Goal: Task Accomplishment & Management: Use online tool/utility

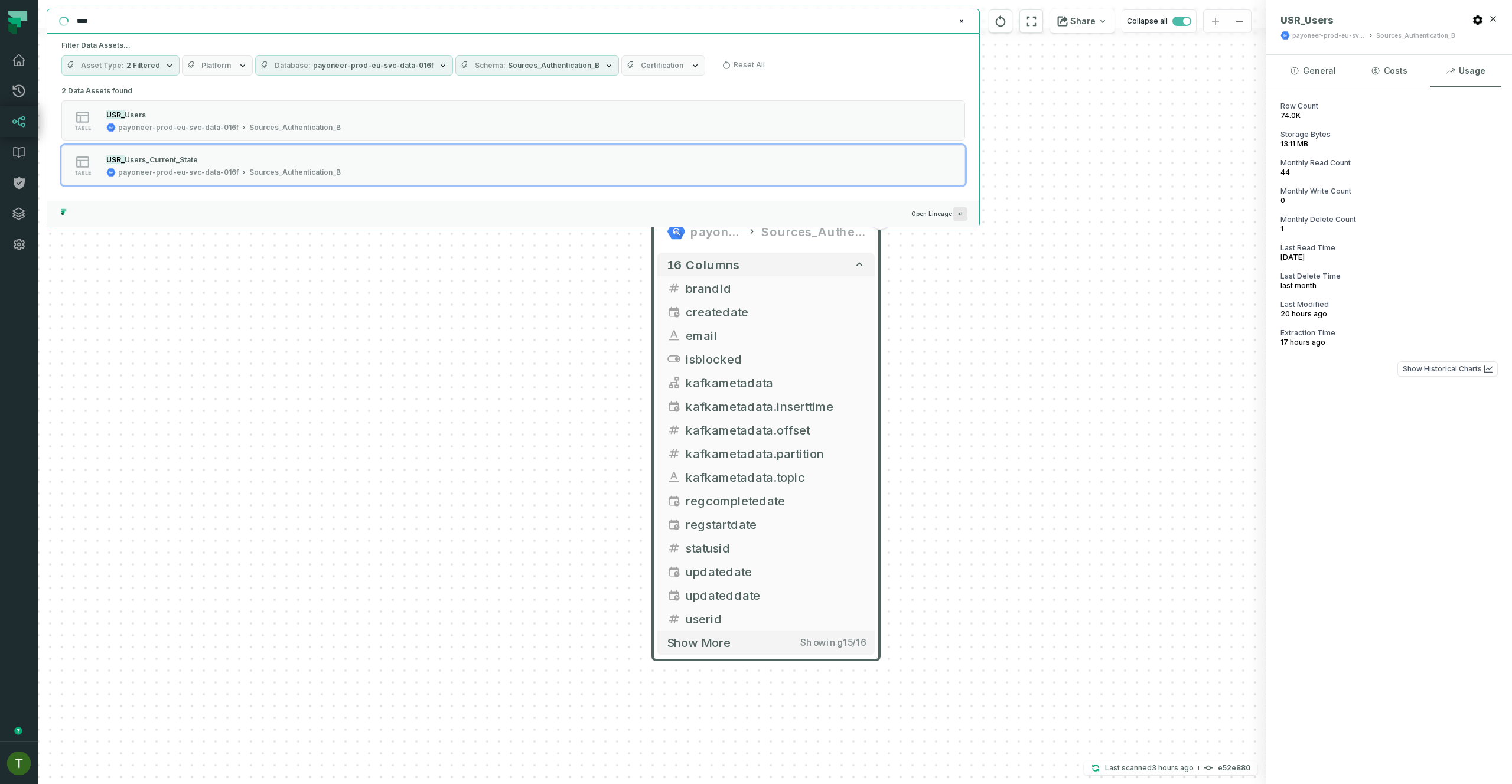
click at [88, 717] on div "USR_Users payoneer-prod-eu-svc-data-016f Sources_Authentication_B + 16 columns …" at bounding box center [652, 392] width 1229 height 784
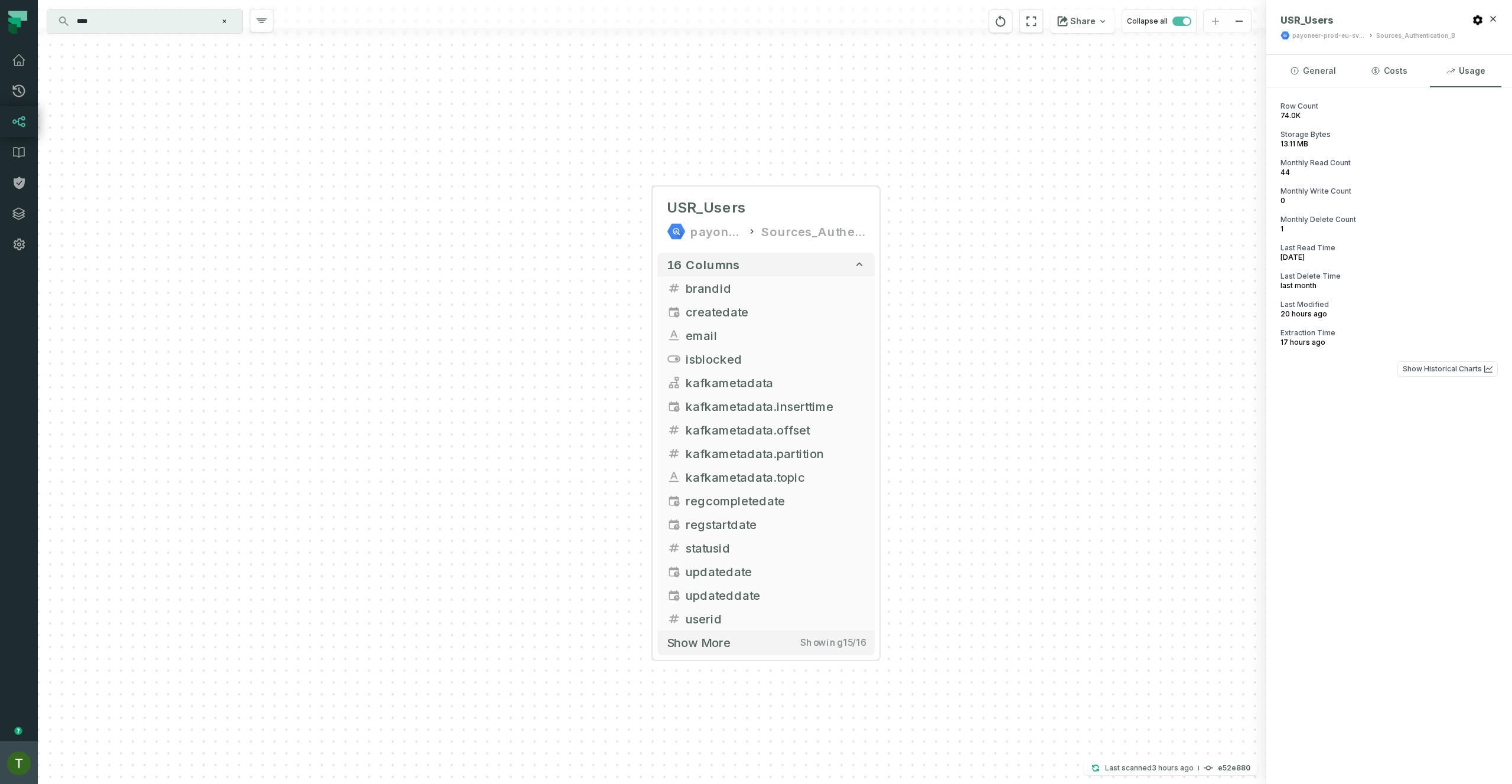
click at [21, 770] on img "button" at bounding box center [19, 763] width 23 height 23
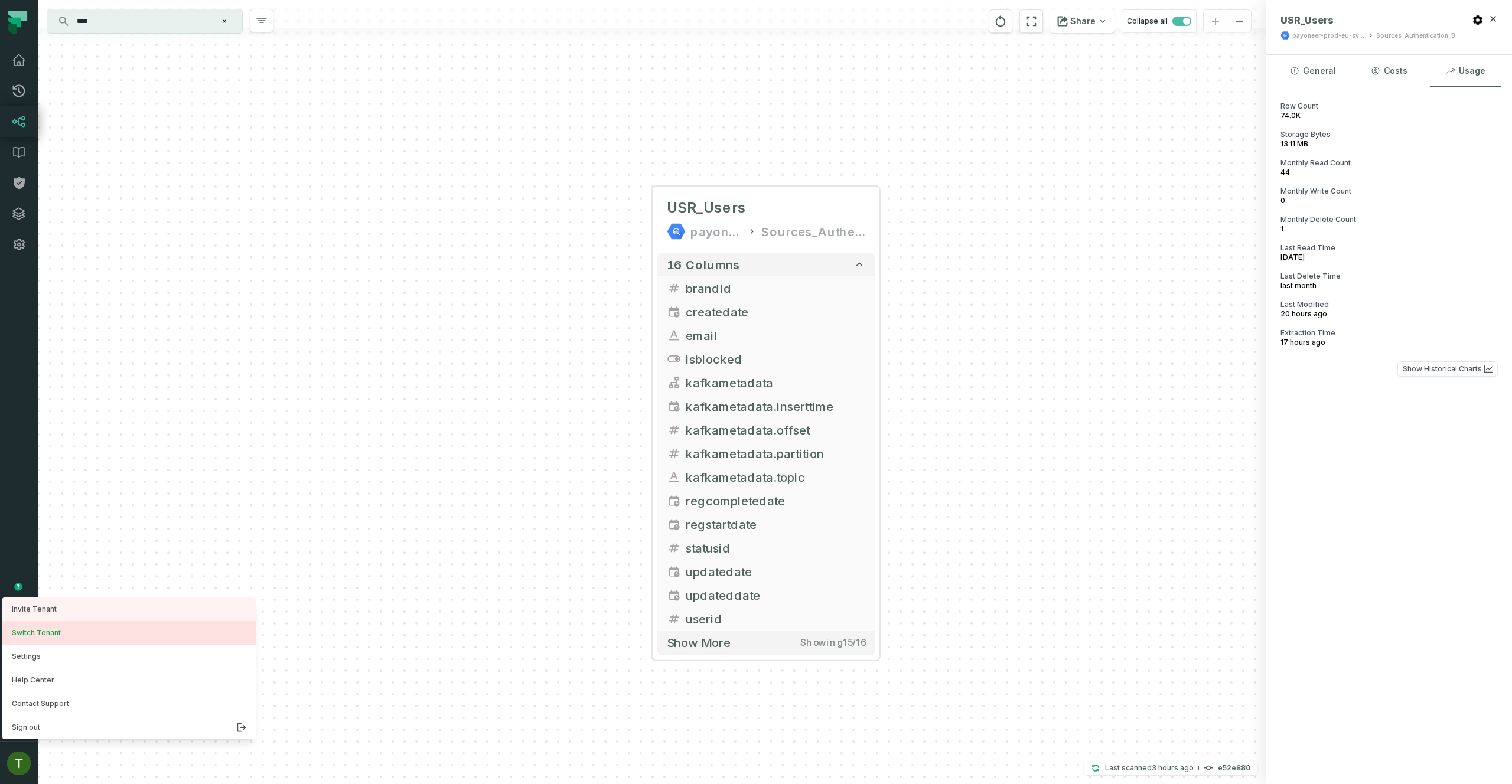
click at [48, 637] on button "Switch Tenant" at bounding box center [129, 633] width 254 height 23
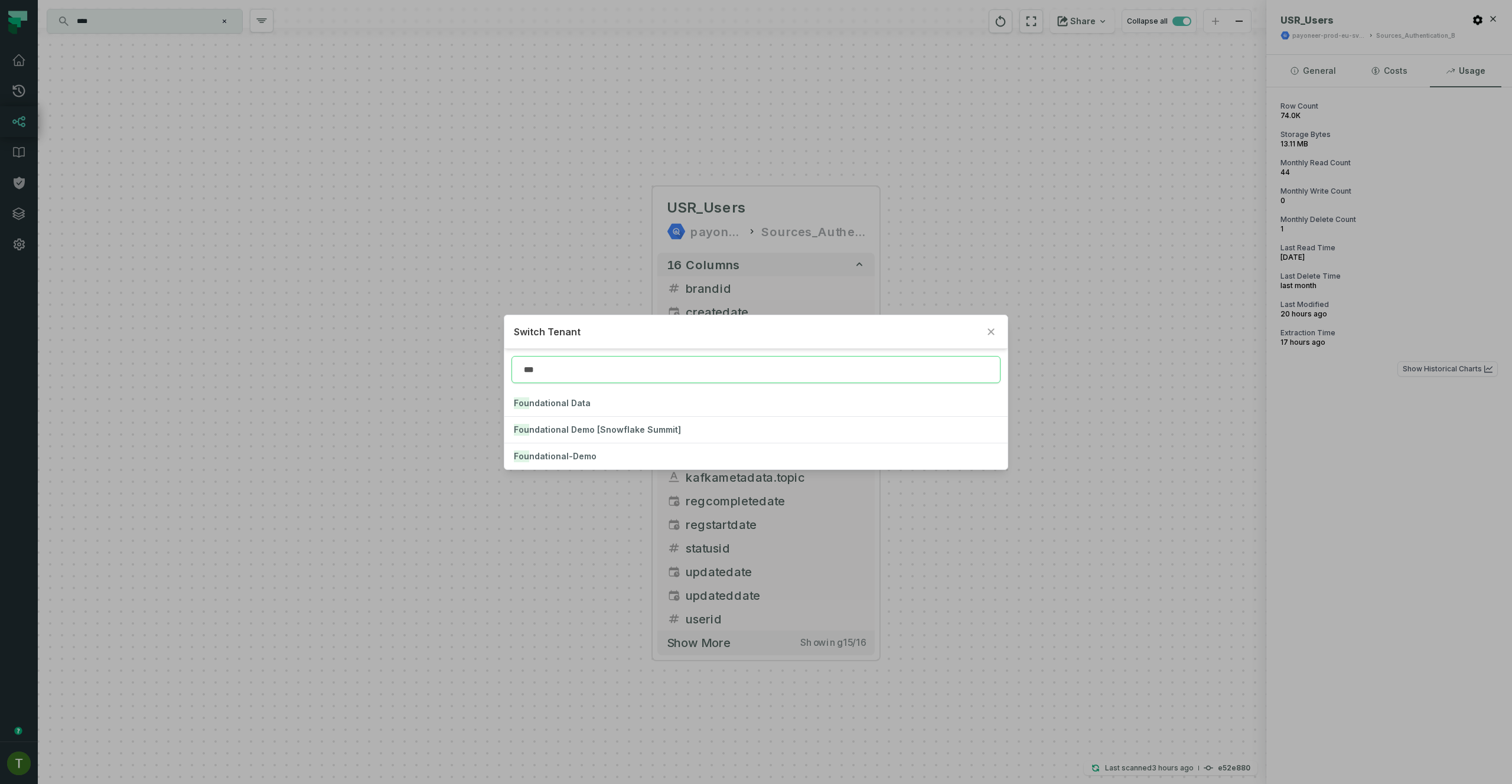
click at [566, 357] on input "***" at bounding box center [755, 369] width 489 height 27
click at [564, 371] on input "***" at bounding box center [755, 369] width 489 height 27
type input "*"
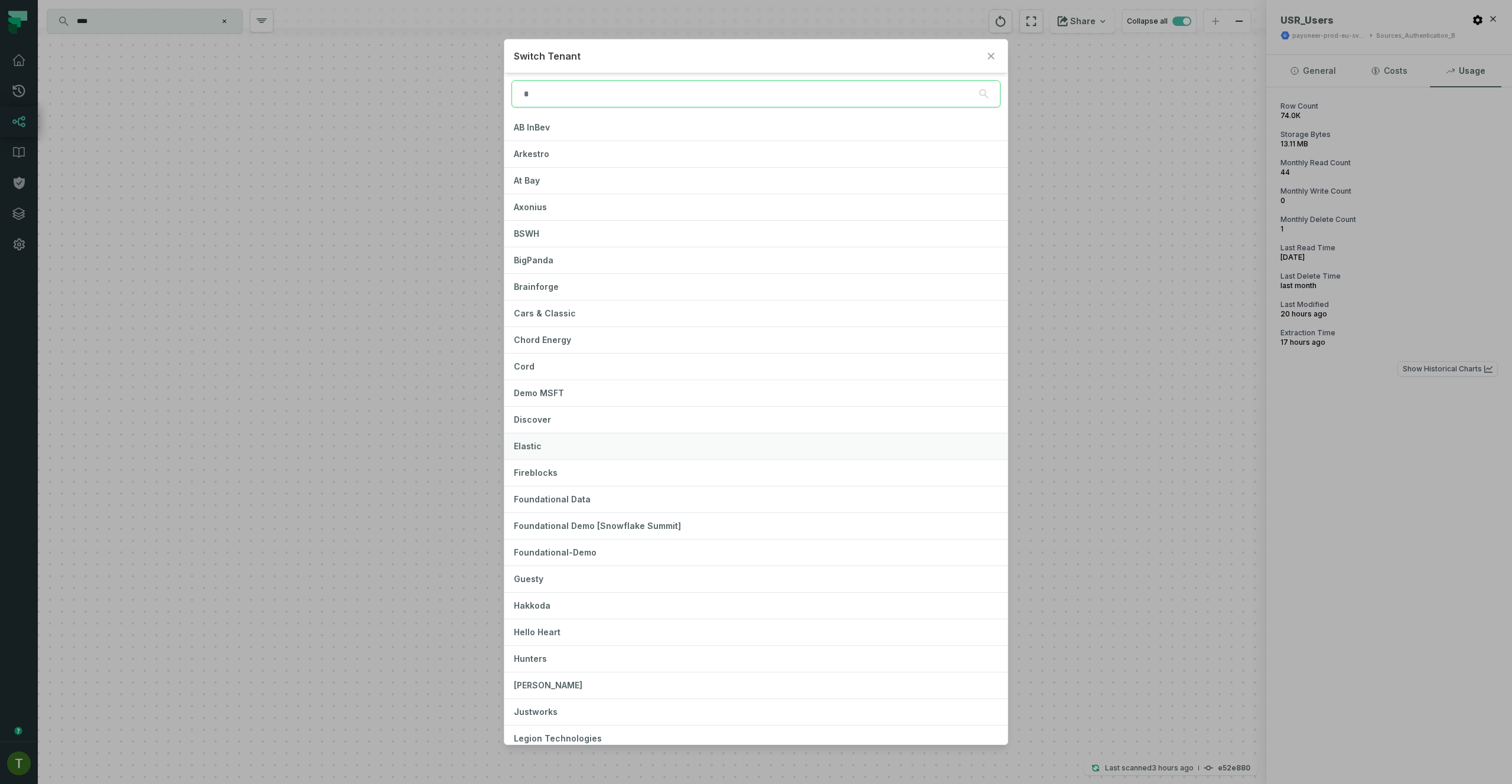
click at [544, 452] on button "Elastic" at bounding box center [756, 446] width 502 height 26
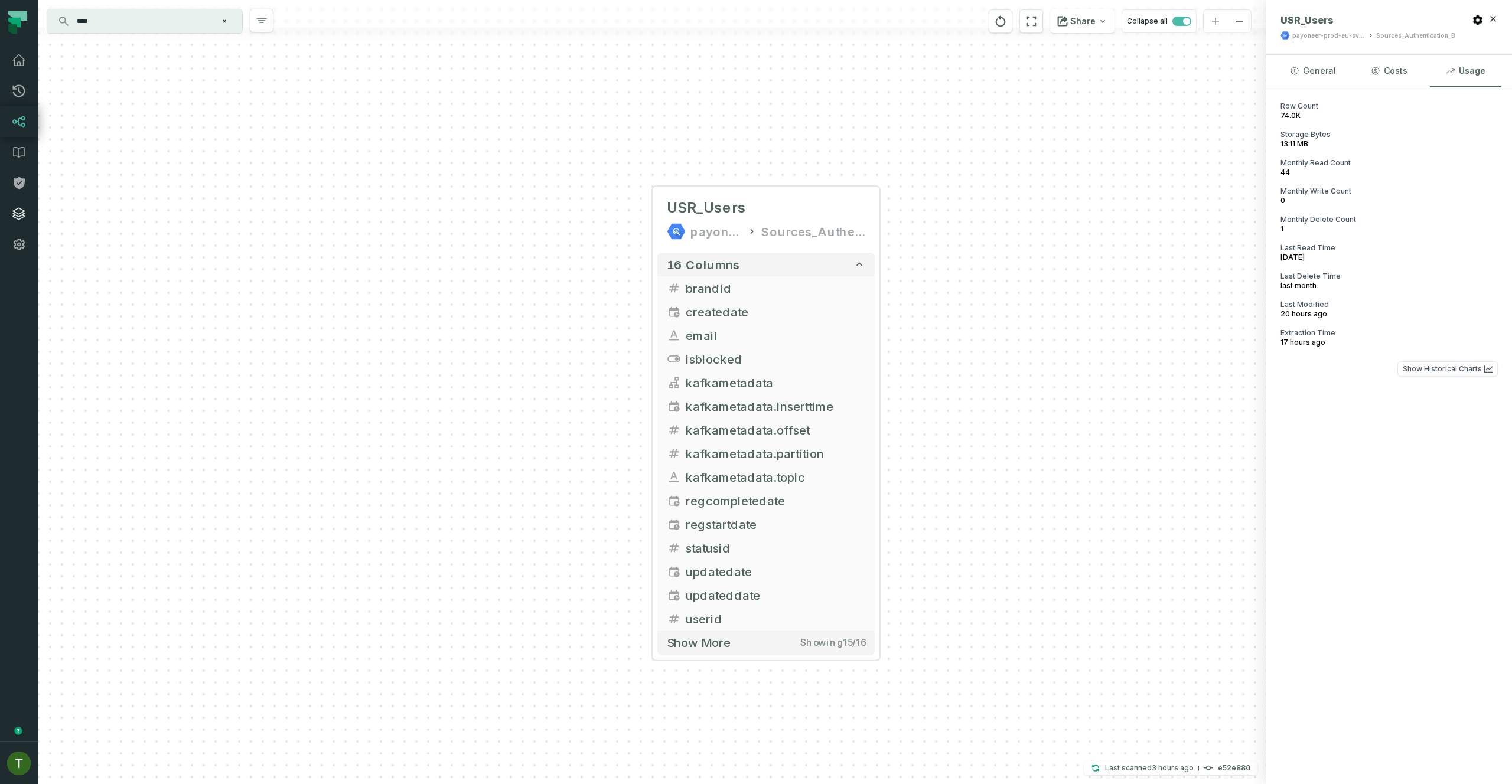
click at [10, 212] on link "Integrations" at bounding box center [19, 214] width 38 height 31
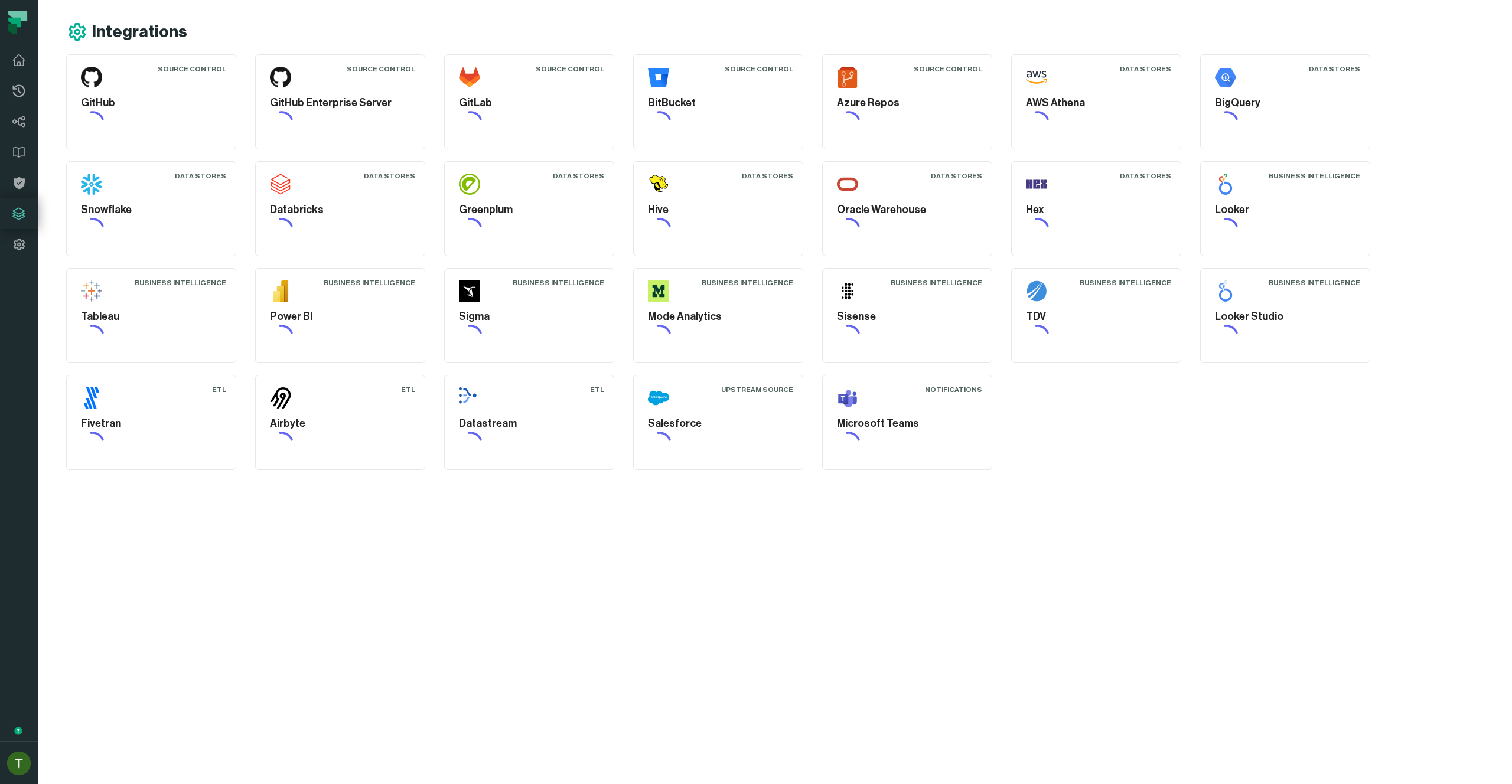
click at [17, 217] on icon at bounding box center [19, 213] width 12 height 12
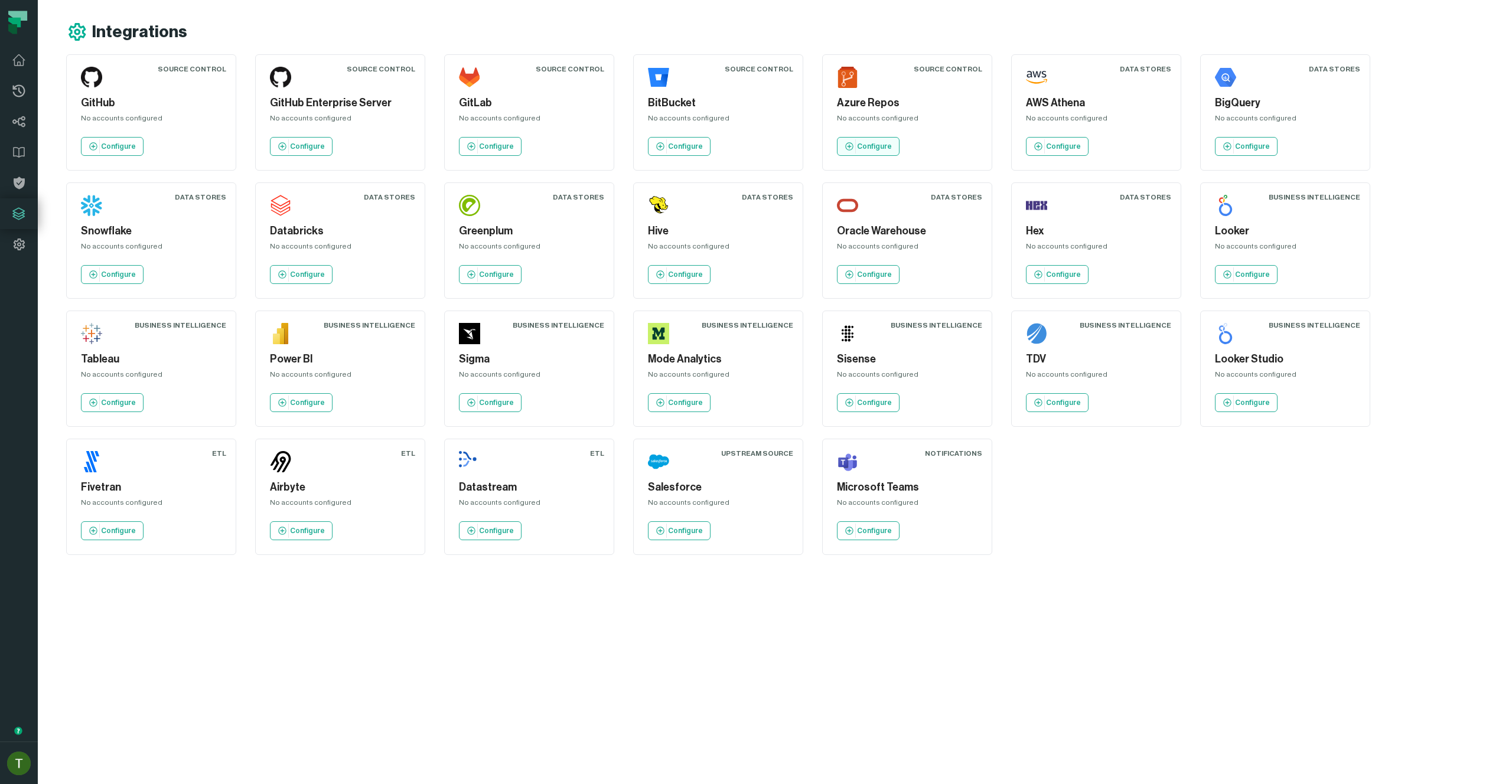
click at [875, 147] on p "Configure" at bounding box center [874, 146] width 35 height 10
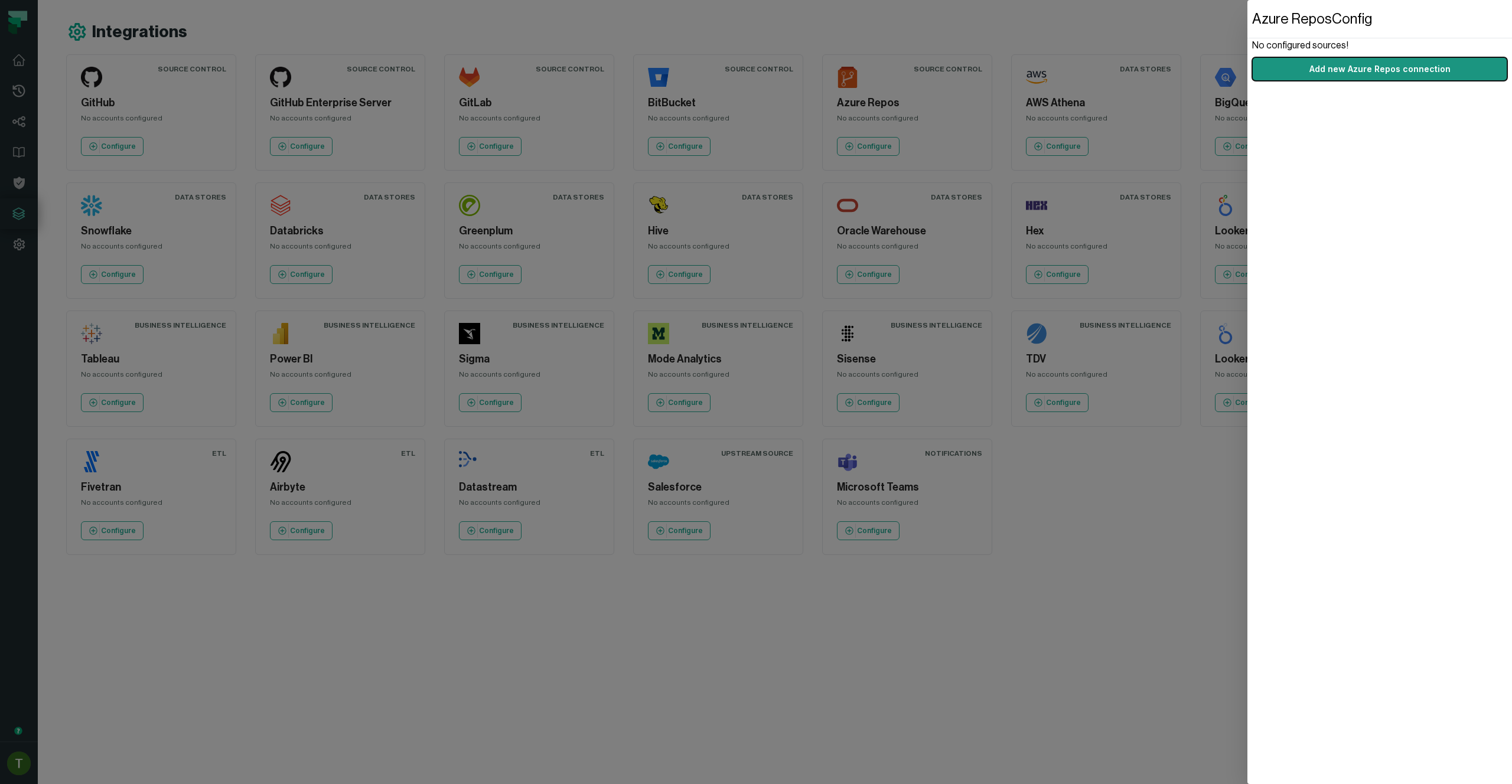
click at [1314, 72] on button "Add new Azure Repos connection" at bounding box center [1379, 68] width 255 height 23
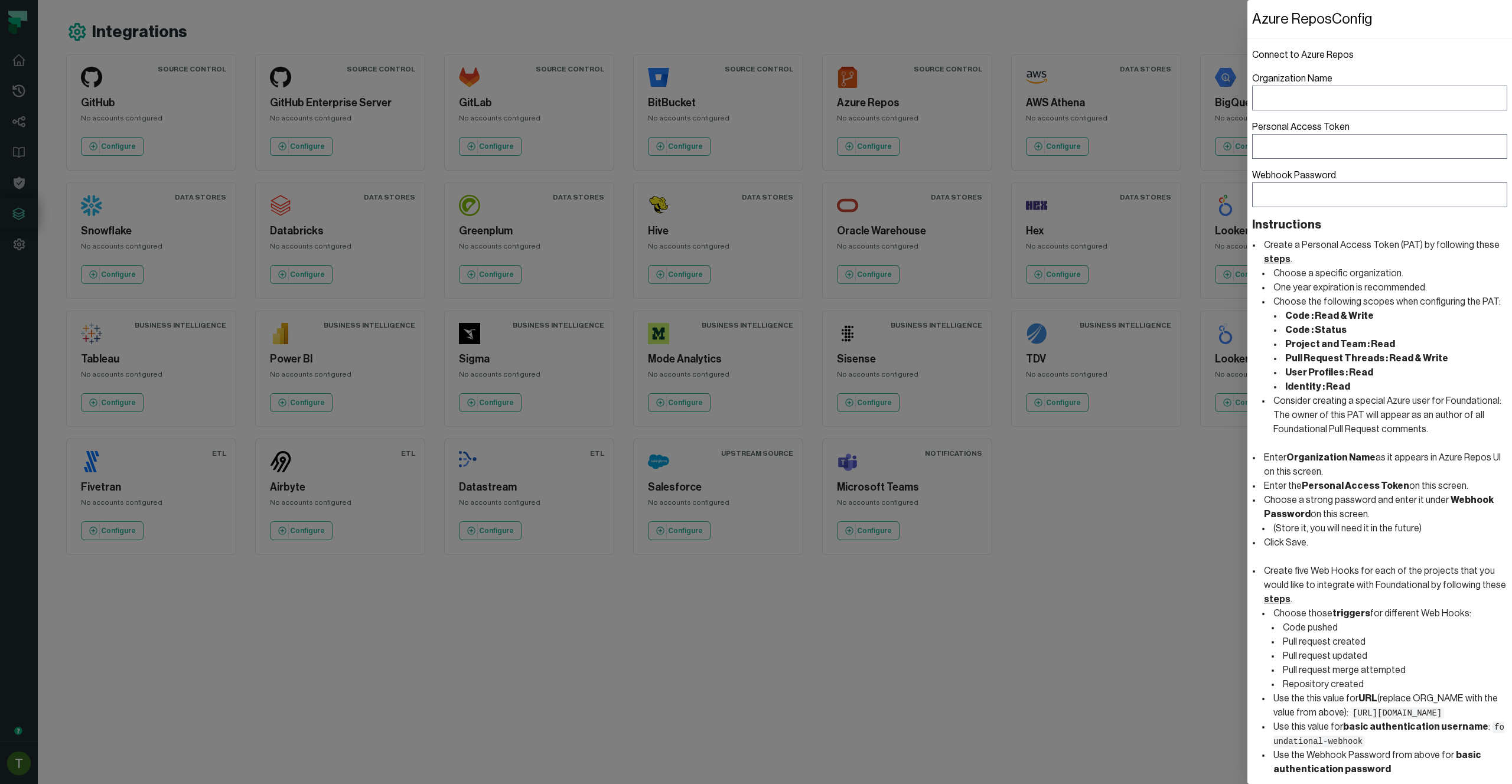
click at [1247, 458] on dialog "Azure Repos Config Connect to Azure Repos Organization Name Personal Access Tok…" at bounding box center [1379, 392] width 265 height 784
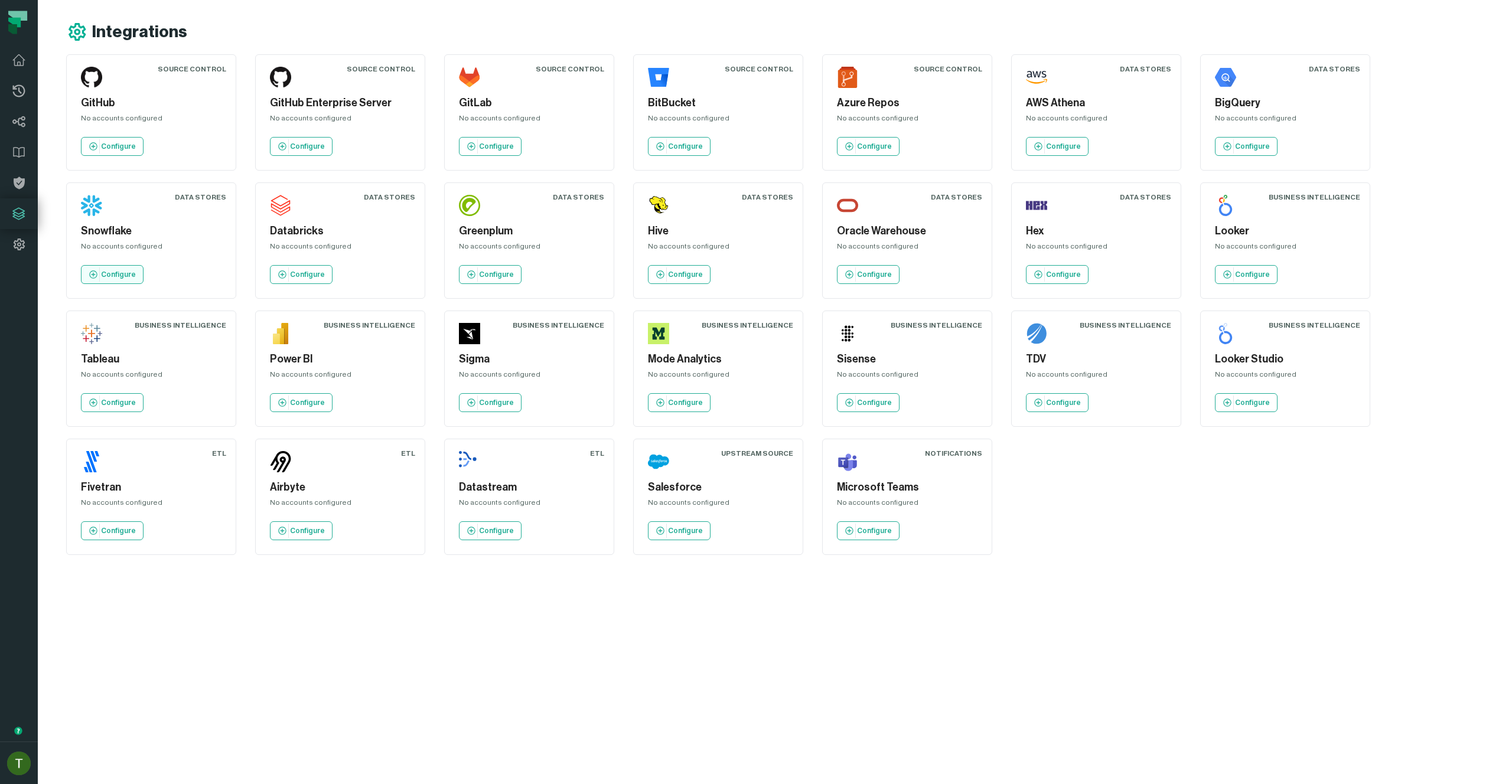
click at [127, 274] on p "Configure" at bounding box center [118, 274] width 35 height 10
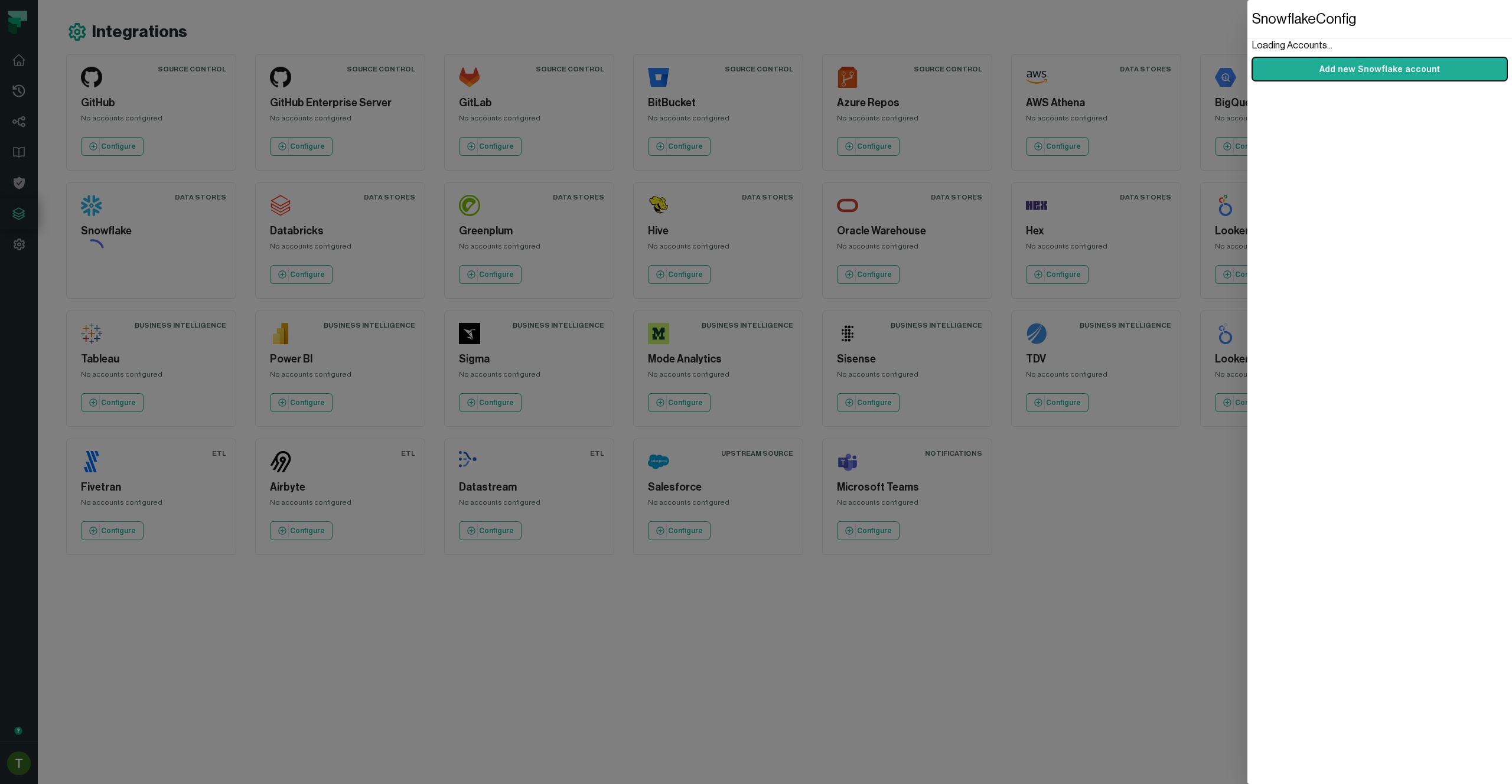
click at [1384, 54] on section "Loading Accounts... Add new Snowflake account" at bounding box center [1379, 60] width 255 height 43
click at [1384, 64] on button "Add new Snowflake account" at bounding box center [1379, 68] width 255 height 23
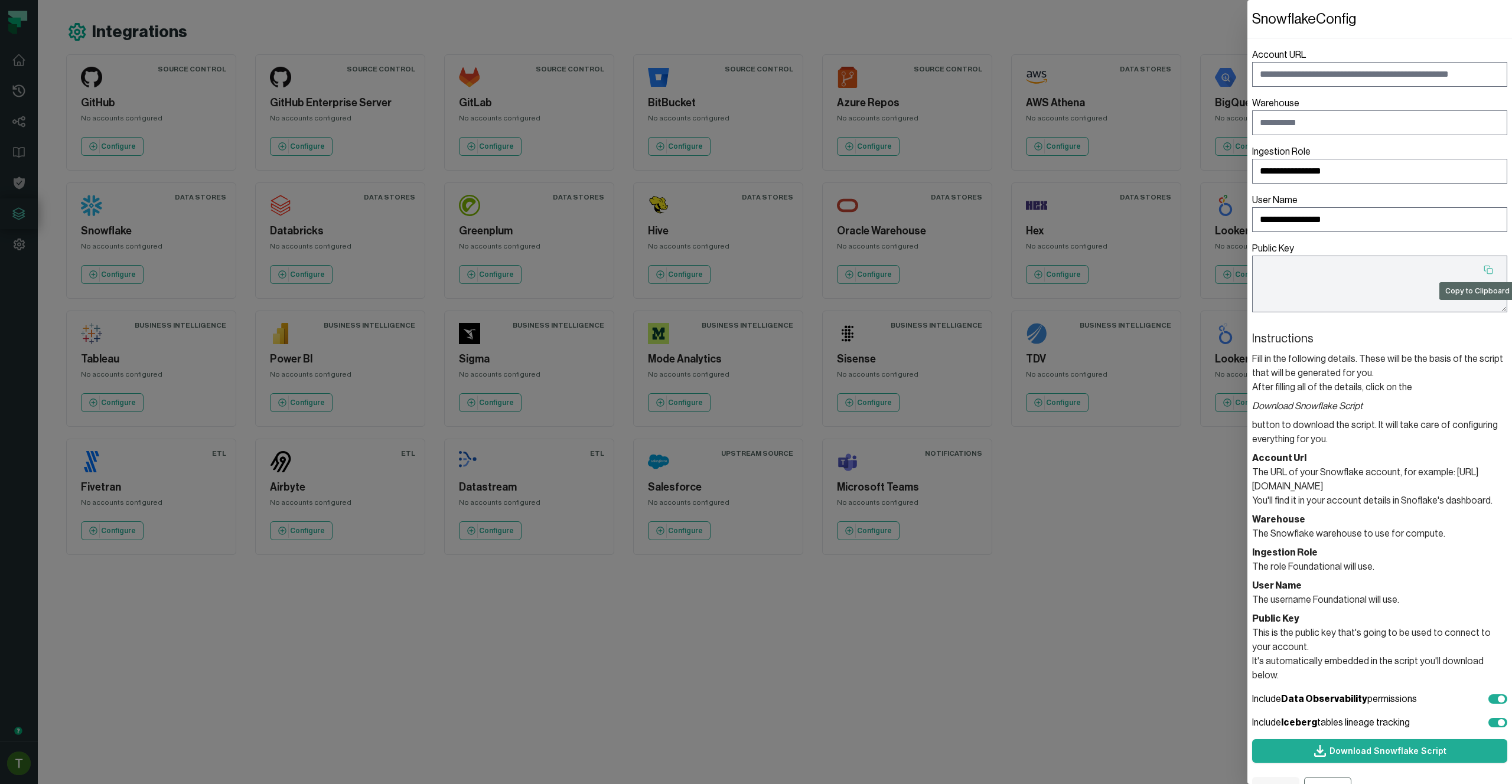
click at [1484, 267] on icon at bounding box center [1489, 270] width 10 height 10
click at [1327, 777] on button "Cancel" at bounding box center [1328, 788] width 48 height 23
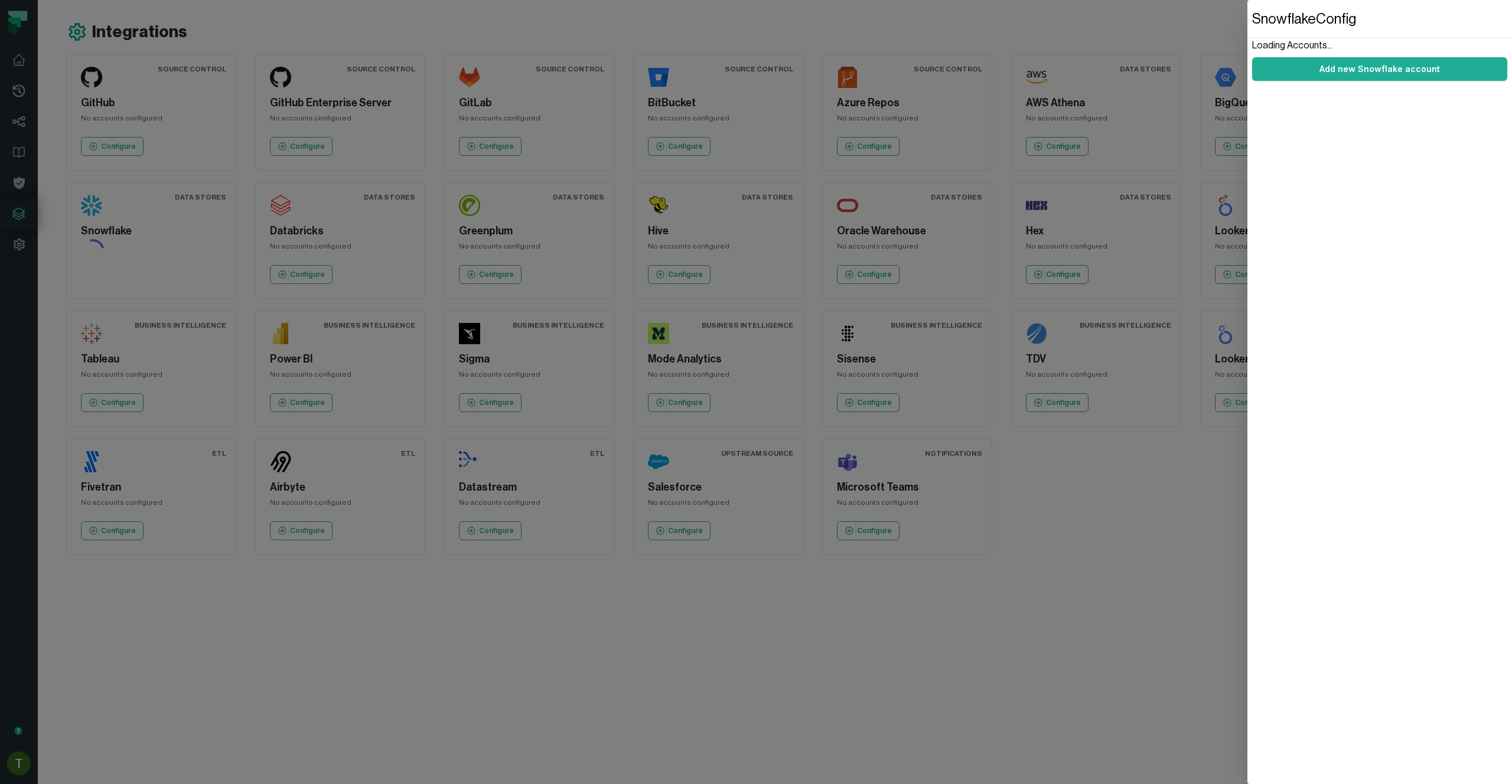
click at [1247, 631] on dialog "Snowflake Config Loading Accounts... Add new Snowflake account" at bounding box center [1379, 392] width 265 height 784
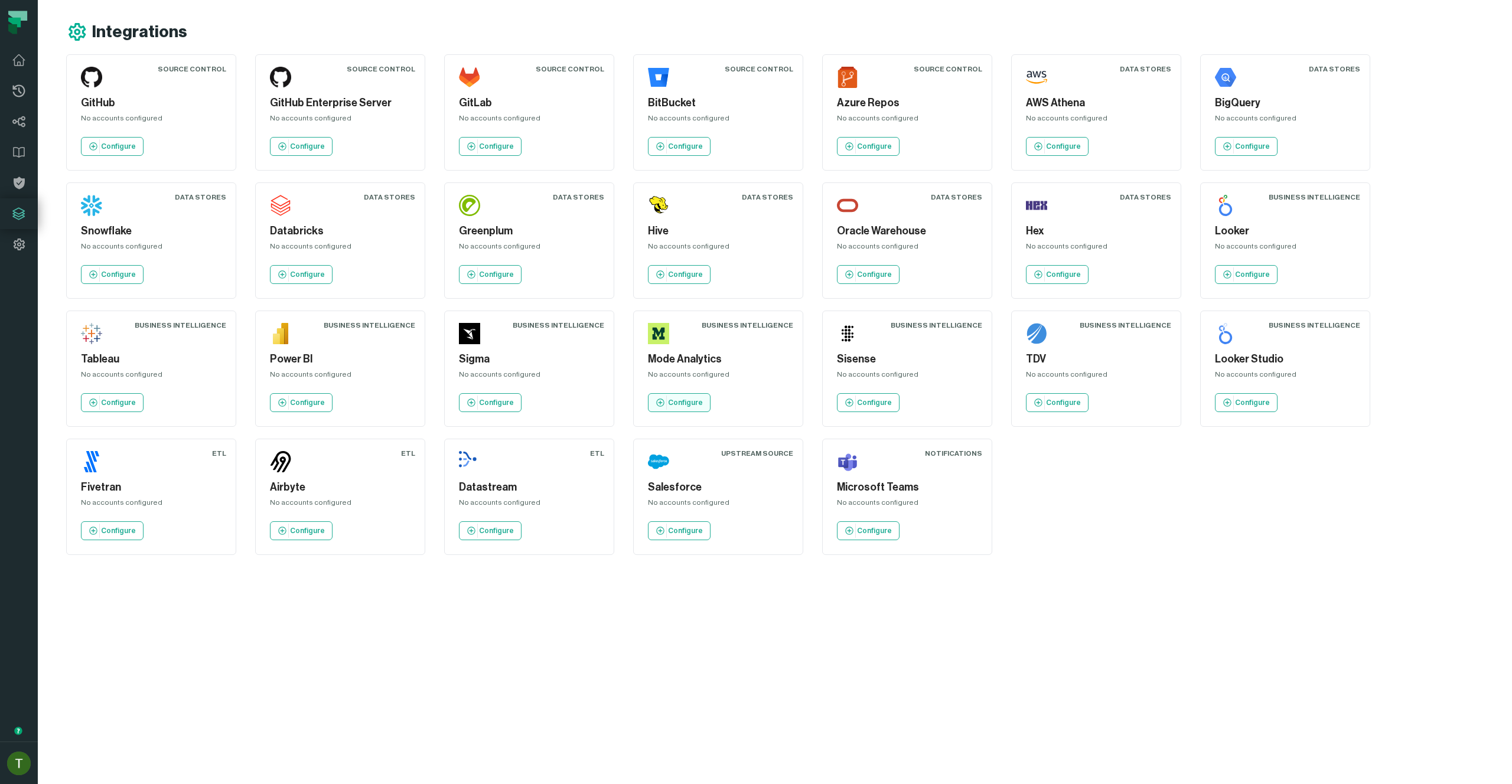
click at [693, 402] on p "Configure" at bounding box center [685, 402] width 35 height 10
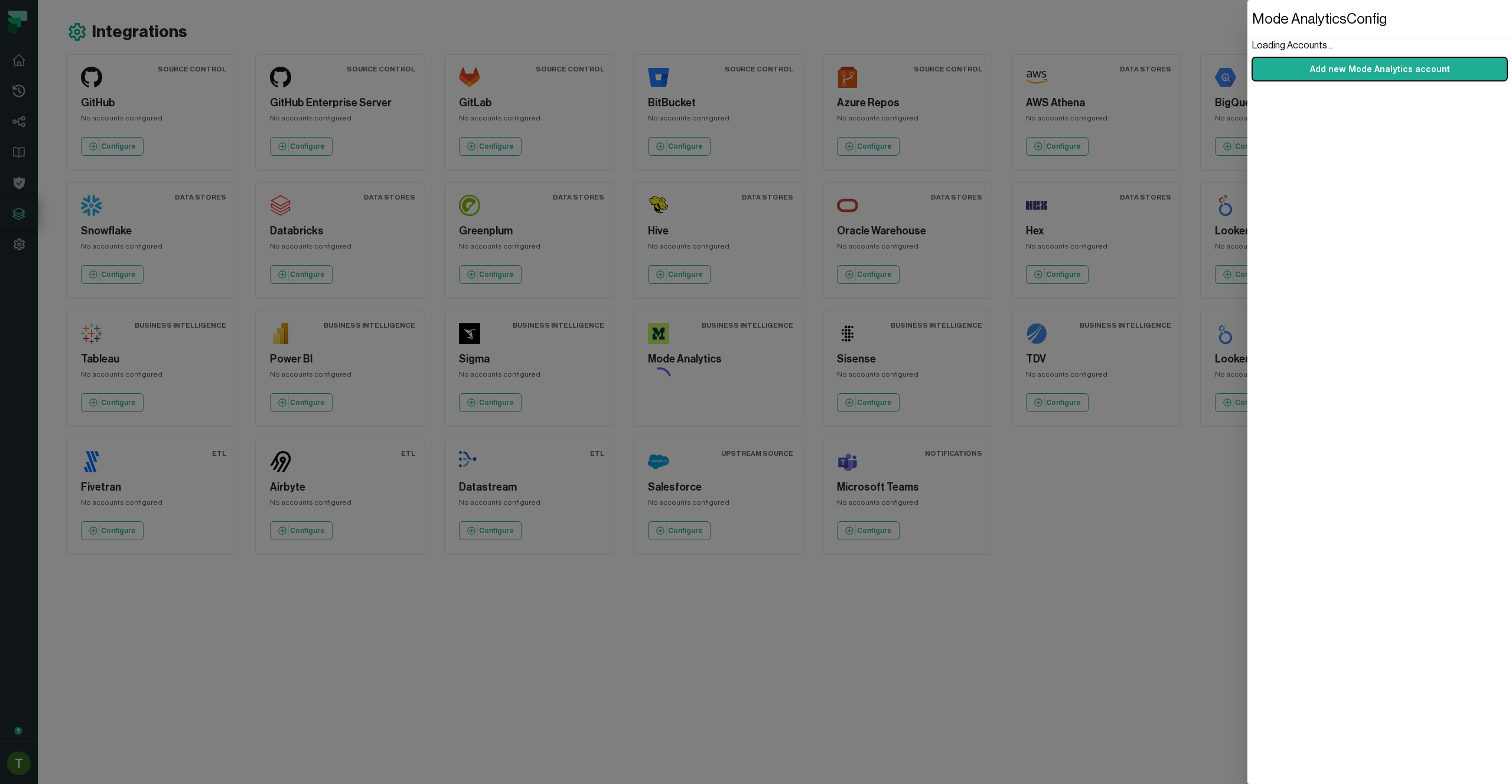
click at [1420, 52] on section "Loading Accounts... Add new Mode Analytics account" at bounding box center [1379, 60] width 255 height 43
click at [1420, 57] on button "Add new Mode Analytics account" at bounding box center [1379, 68] width 255 height 23
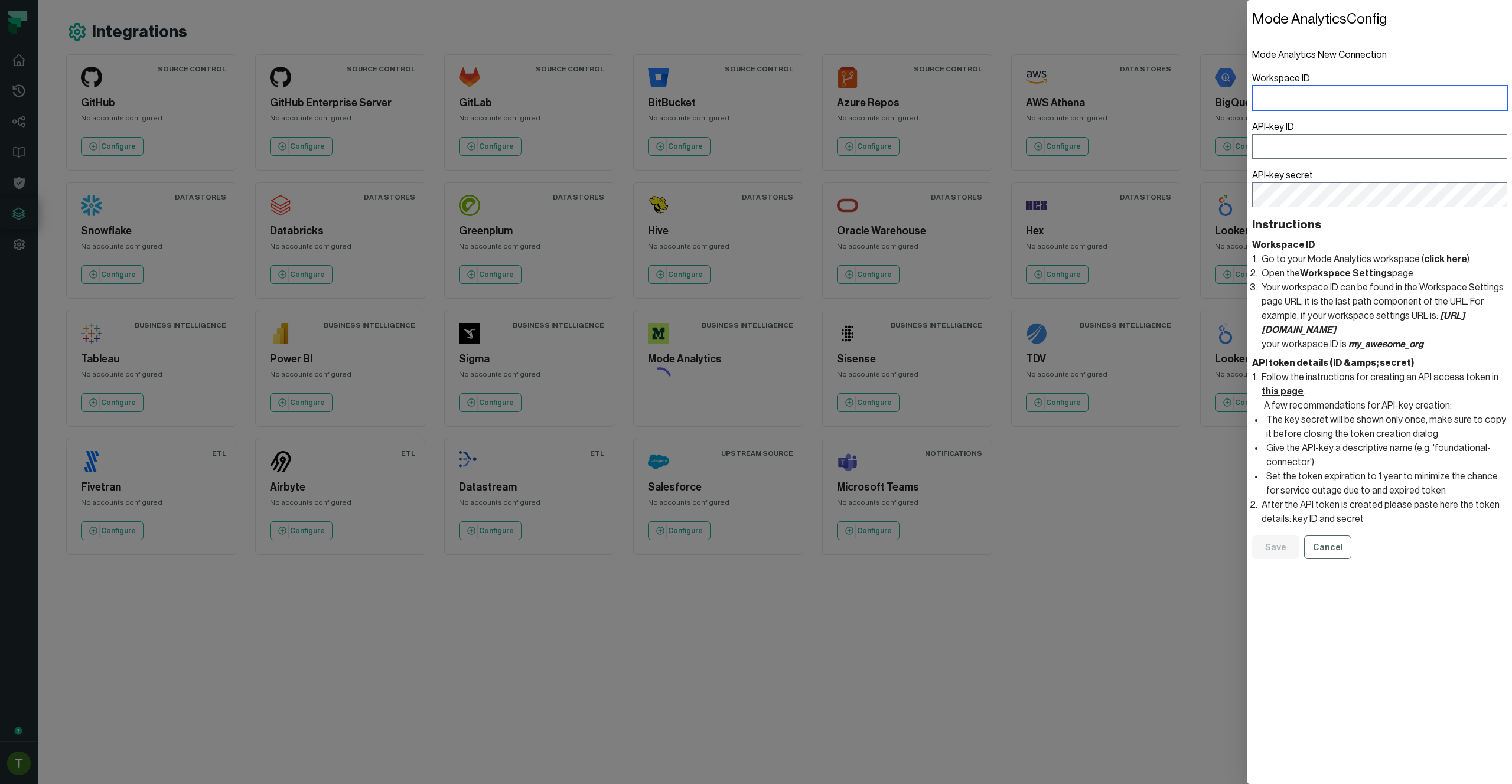
type input "**********"
click at [1315, 540] on button "Cancel" at bounding box center [1328, 547] width 48 height 23
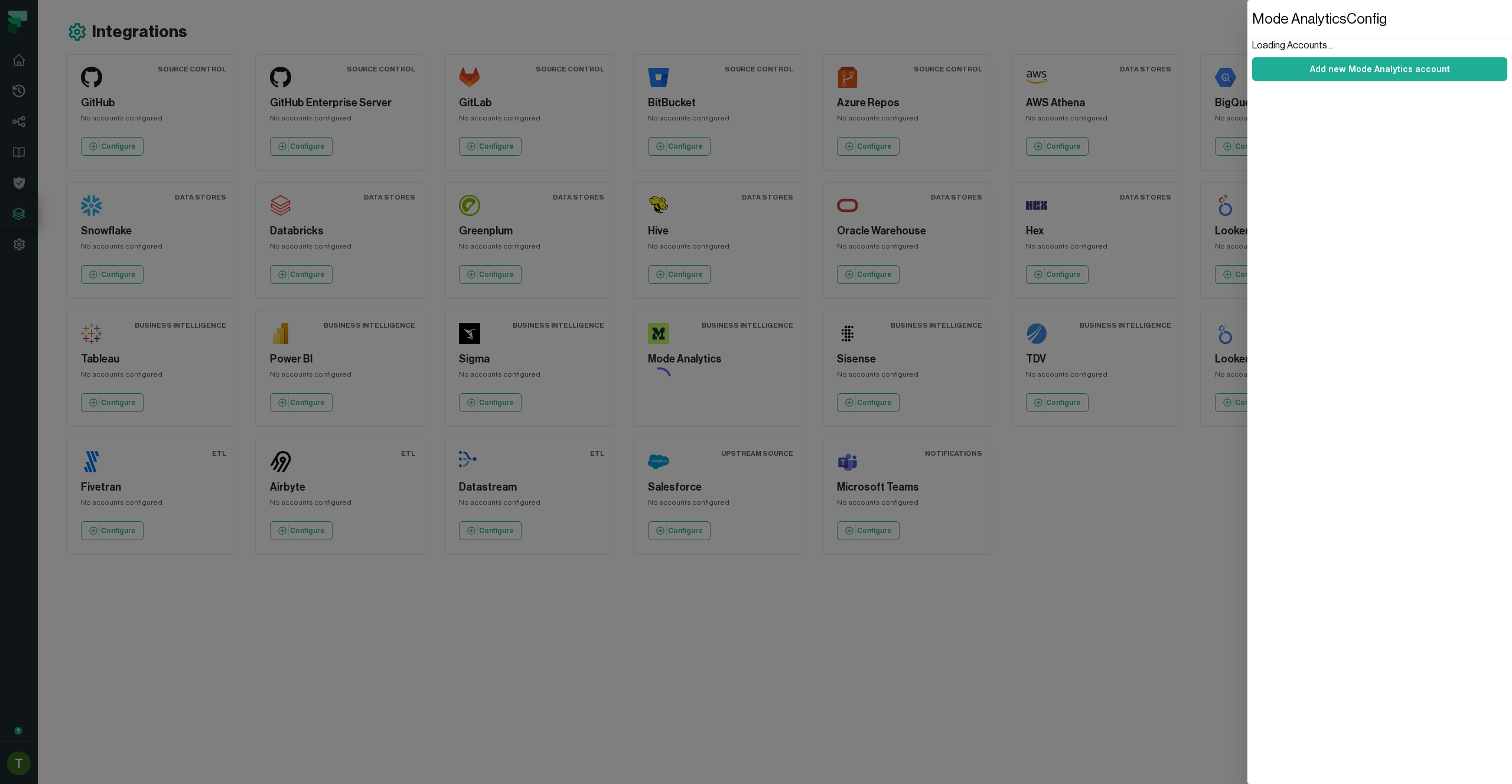
click at [1247, 265] on dialog "Mode Analytics Config Loading Accounts... Add new Mode Analytics account" at bounding box center [1379, 392] width 265 height 784
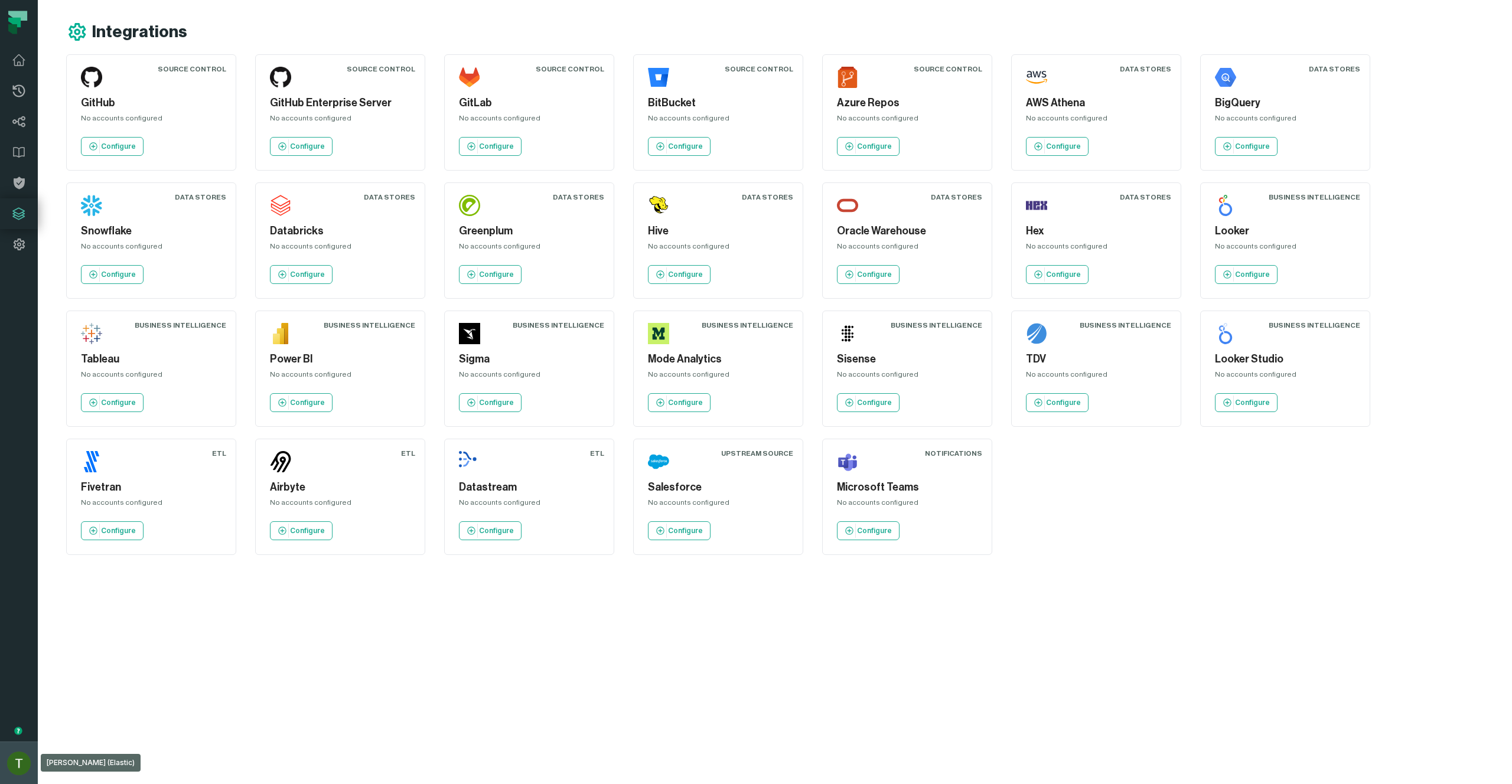
click at [11, 750] on button "[PERSON_NAME] (Elastic) [EMAIL_ADDRESS][DOMAIN_NAME]" at bounding box center [19, 762] width 38 height 43
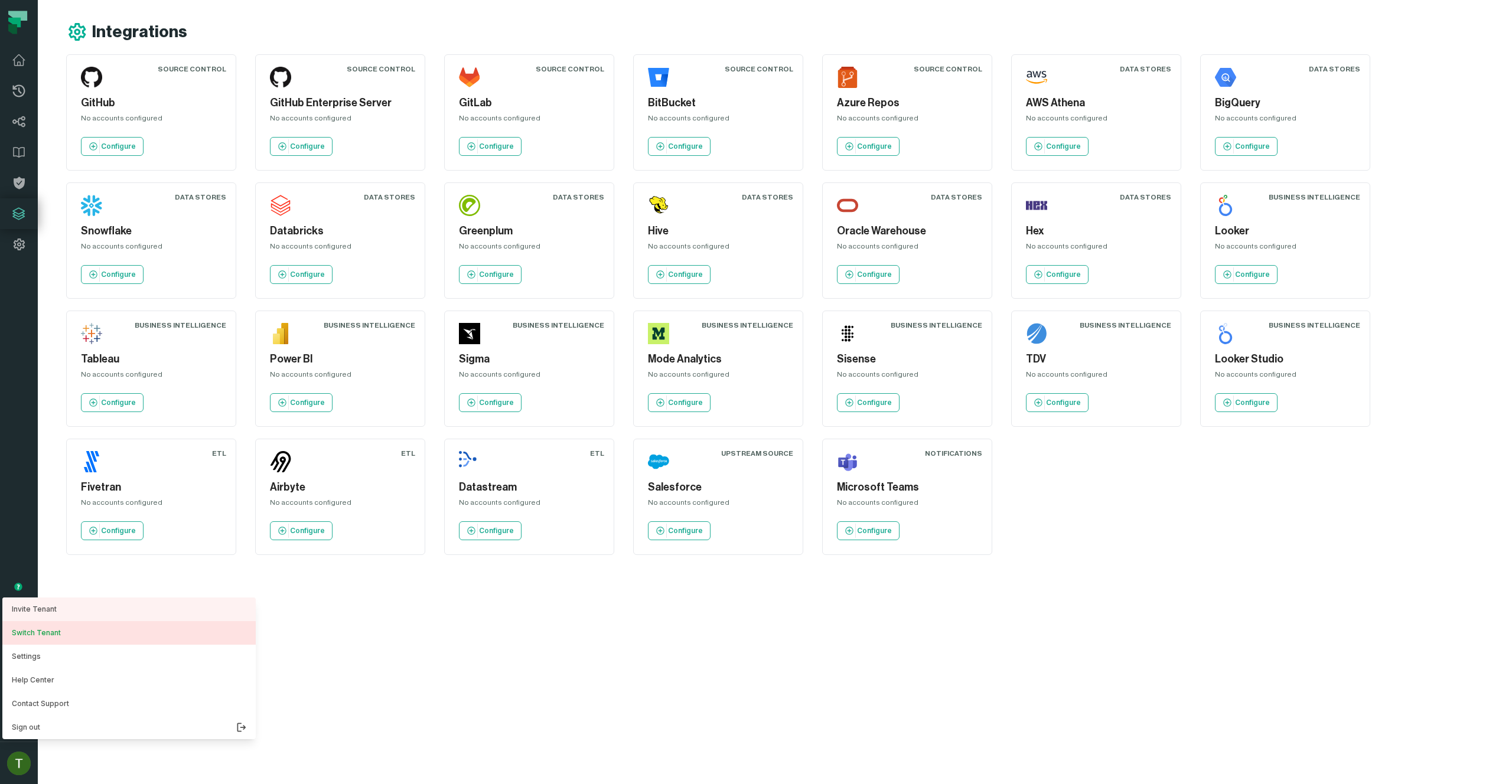
click at [59, 639] on button "Switch Tenant" at bounding box center [129, 633] width 254 height 23
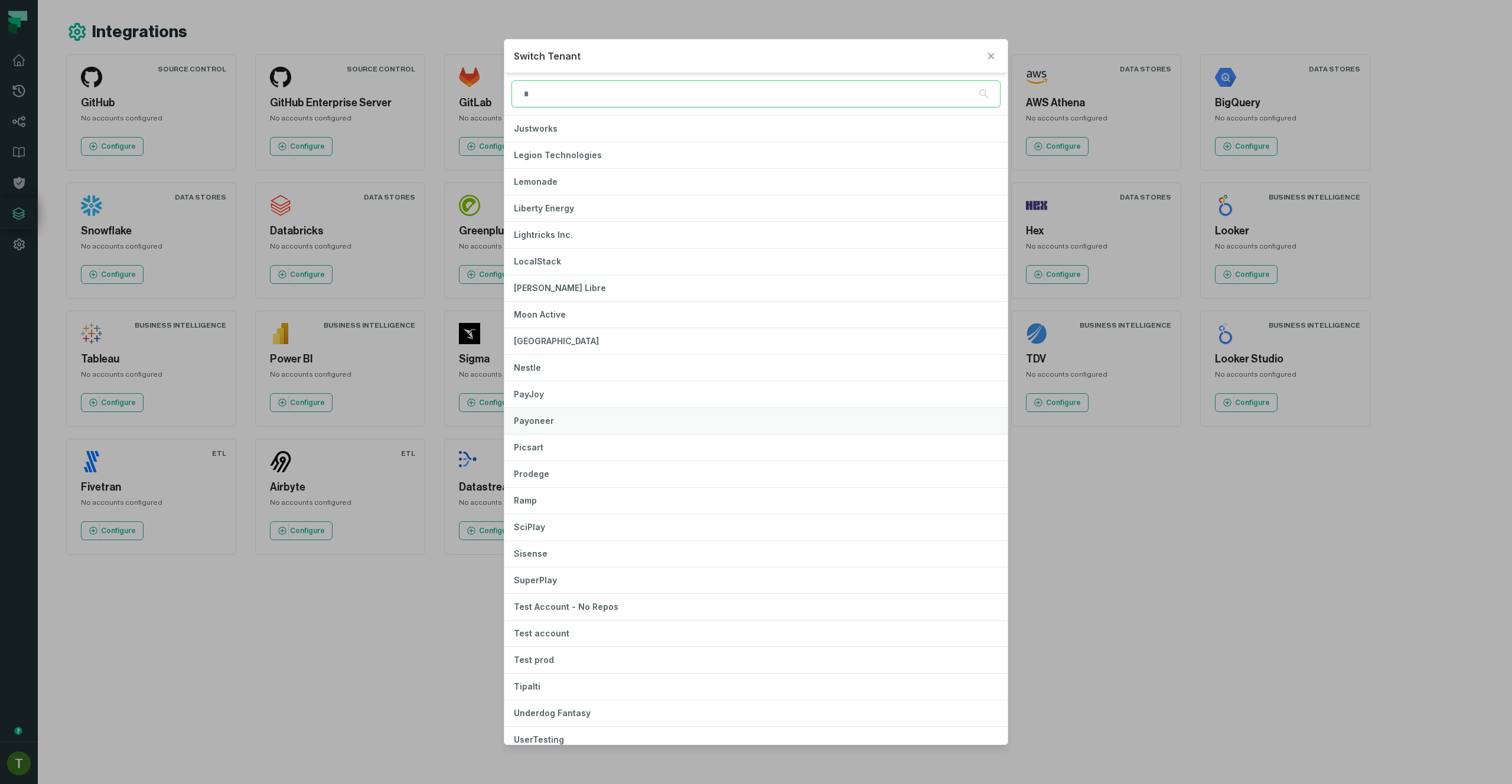
scroll to position [725, 0]
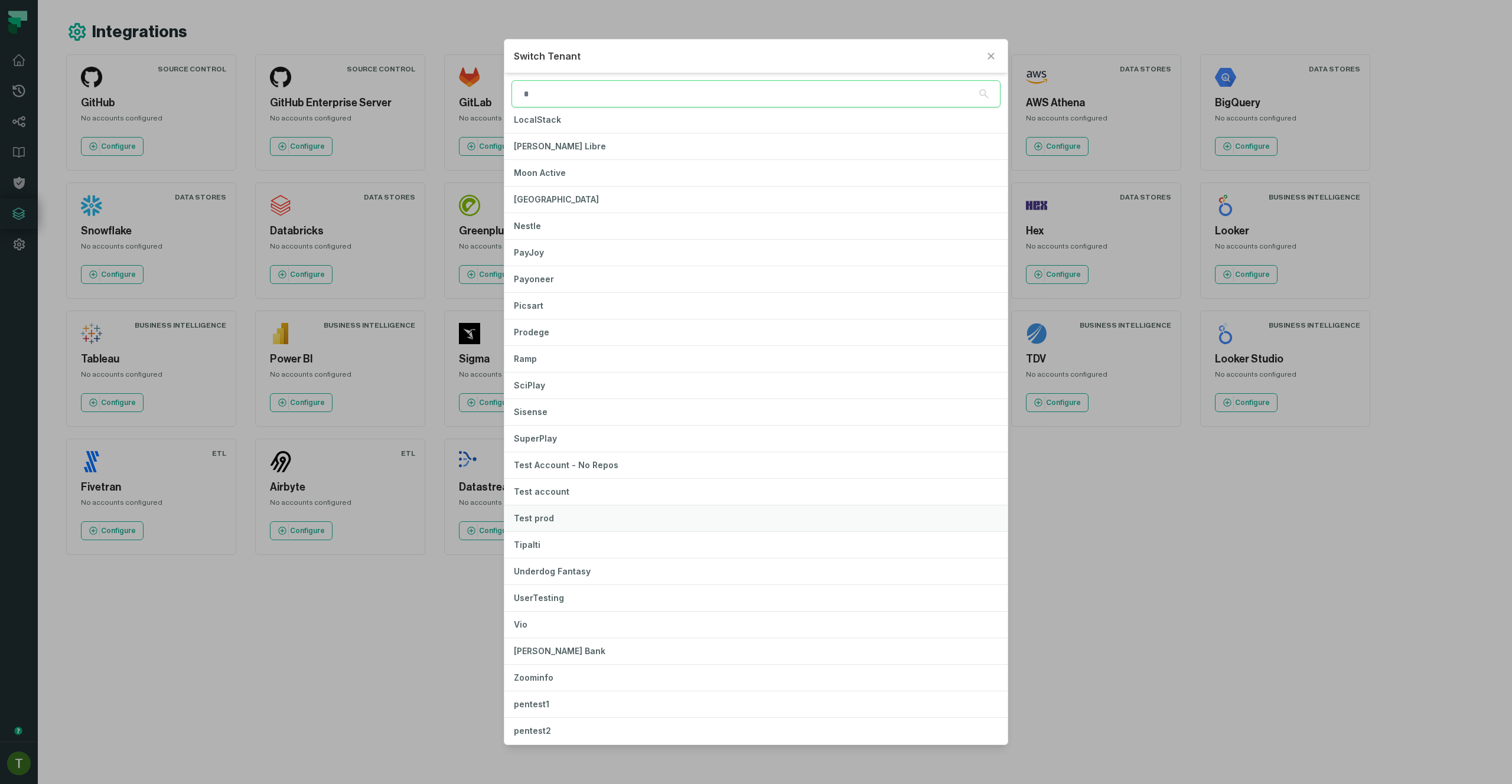
click at [536, 518] on span "Test prod" at bounding box center [534, 518] width 40 height 10
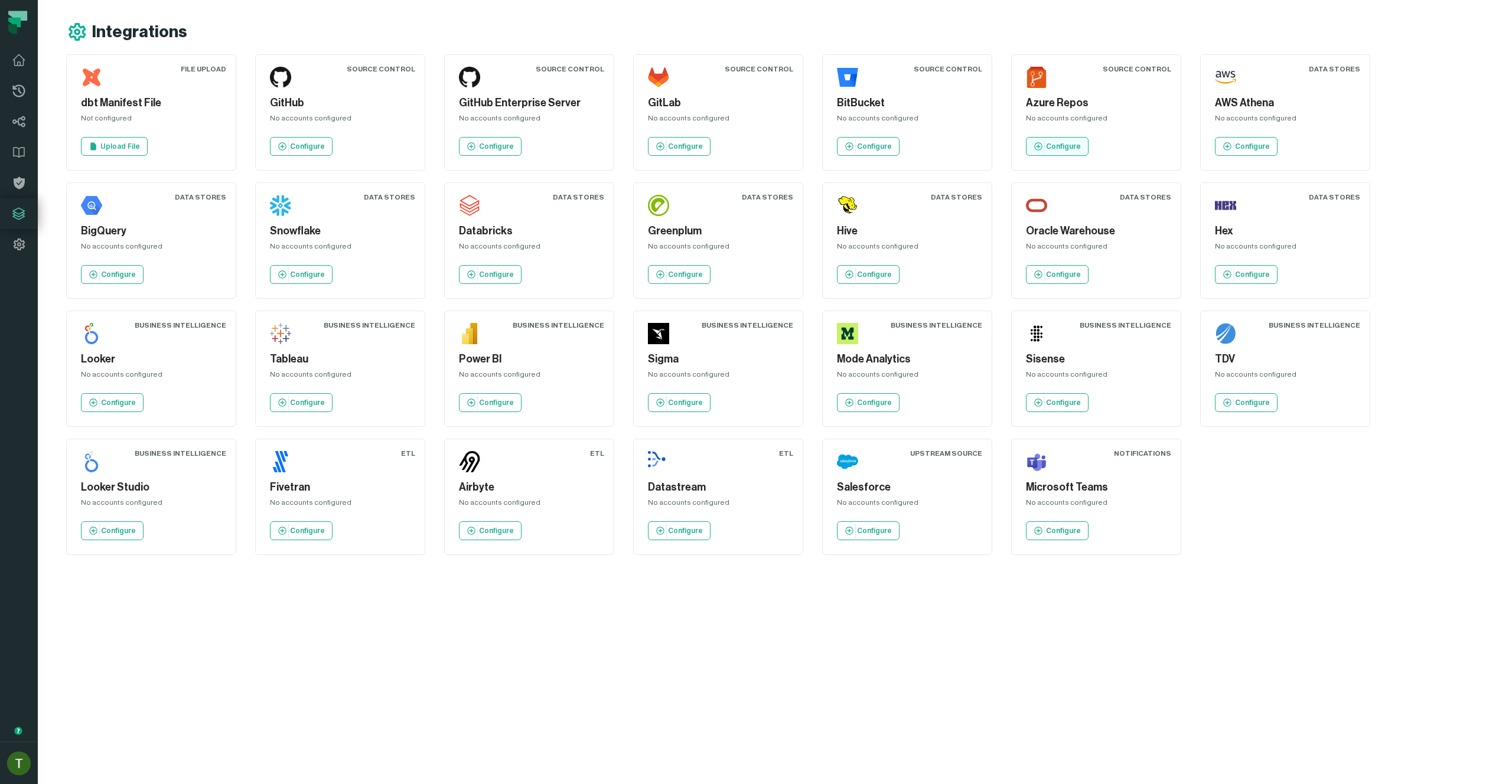
click at [1047, 150] on p "Configure" at bounding box center [1063, 146] width 35 height 10
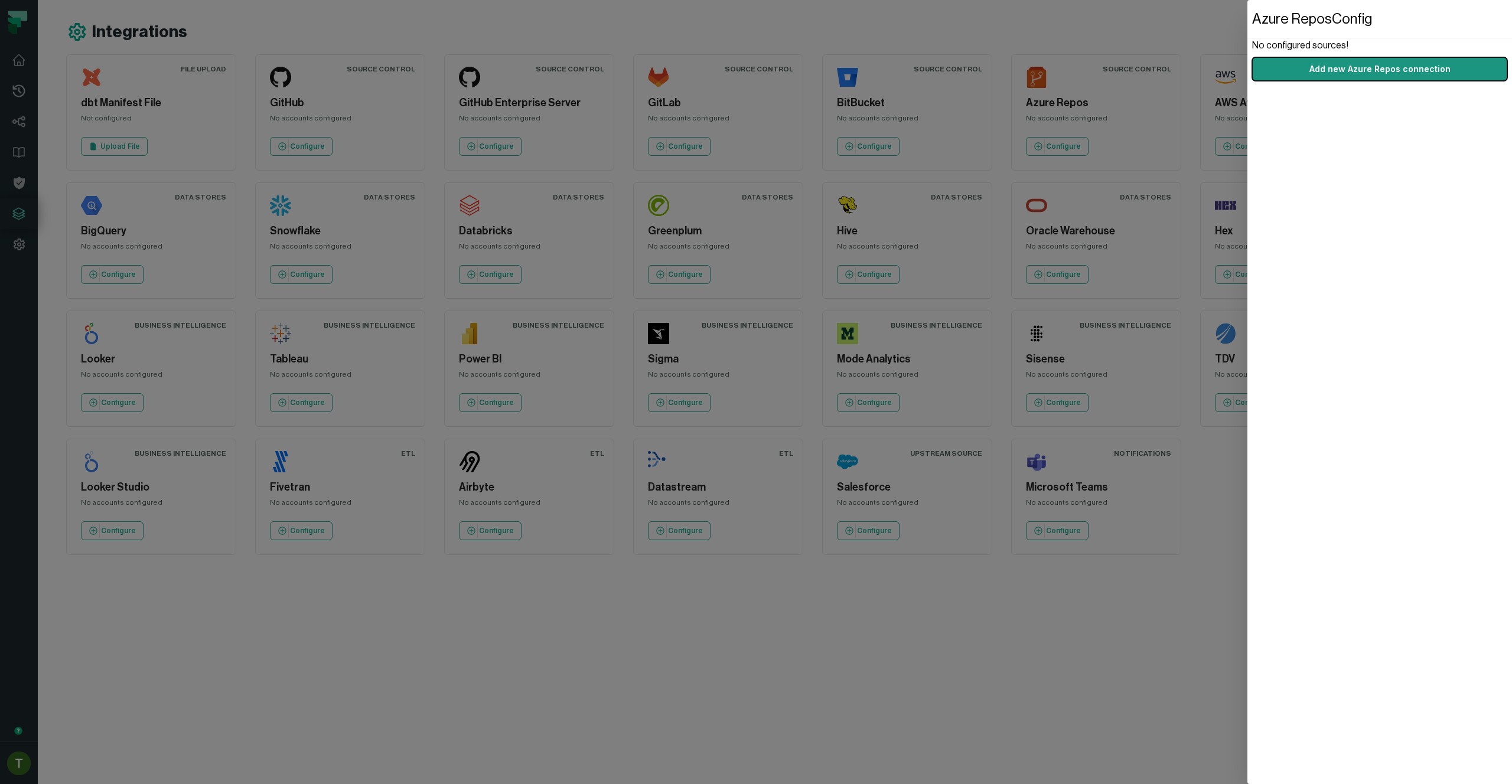
click at [1308, 72] on button "Add new Azure Repos connection" at bounding box center [1379, 68] width 255 height 23
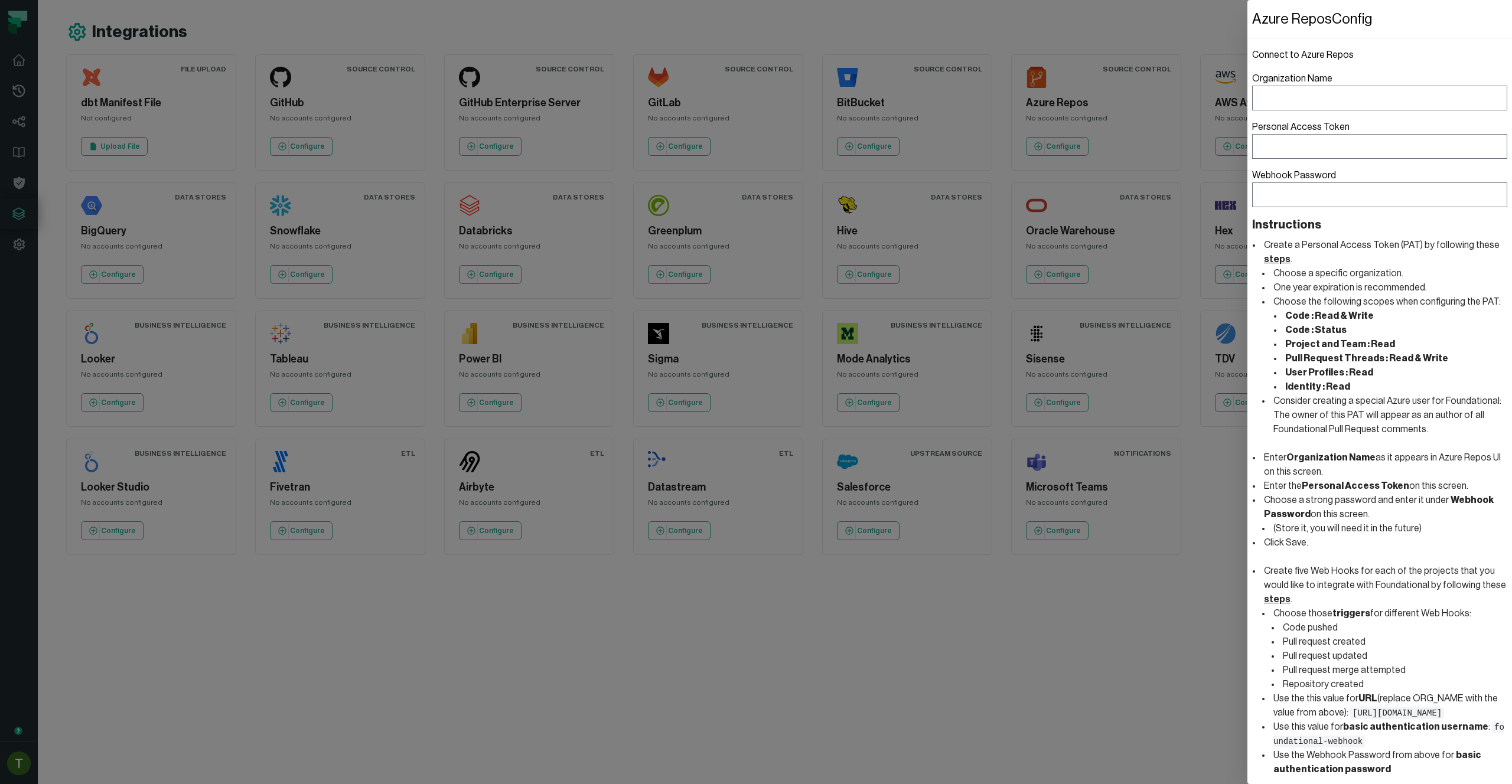
scroll to position [49, 0]
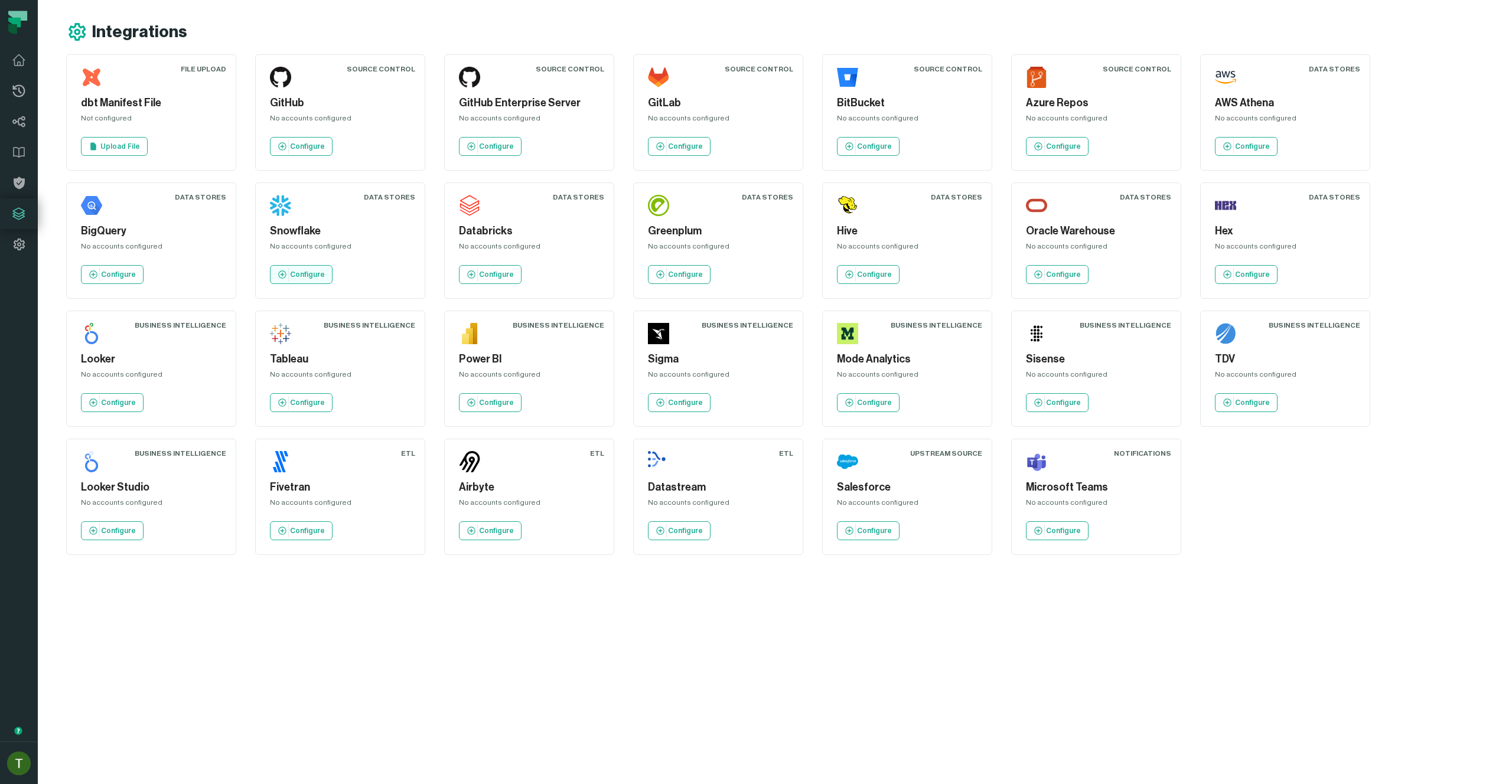
click at [283, 267] on link "Configure" at bounding box center [301, 274] width 63 height 19
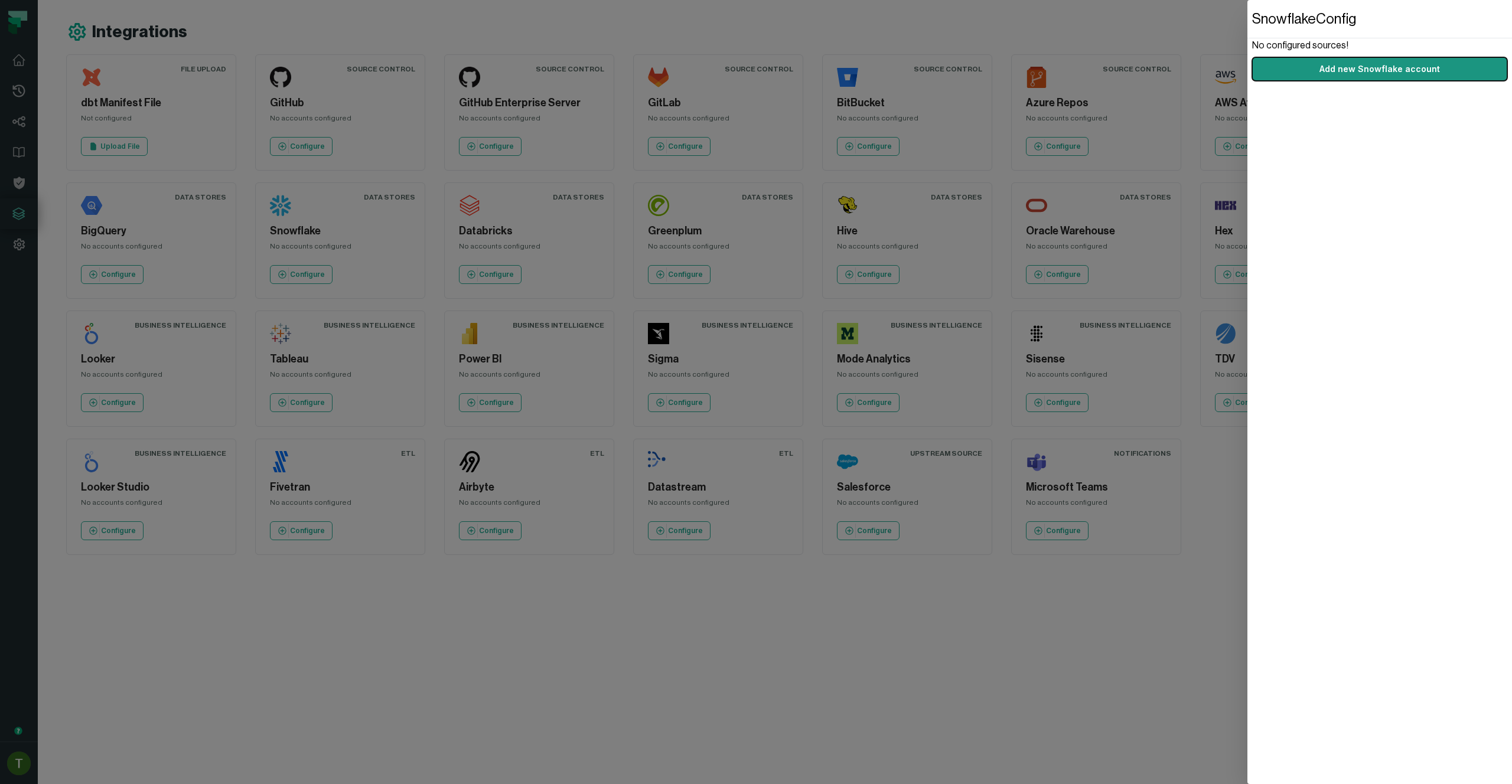
click at [1381, 68] on button "Add new Snowflake account" at bounding box center [1379, 68] width 255 height 23
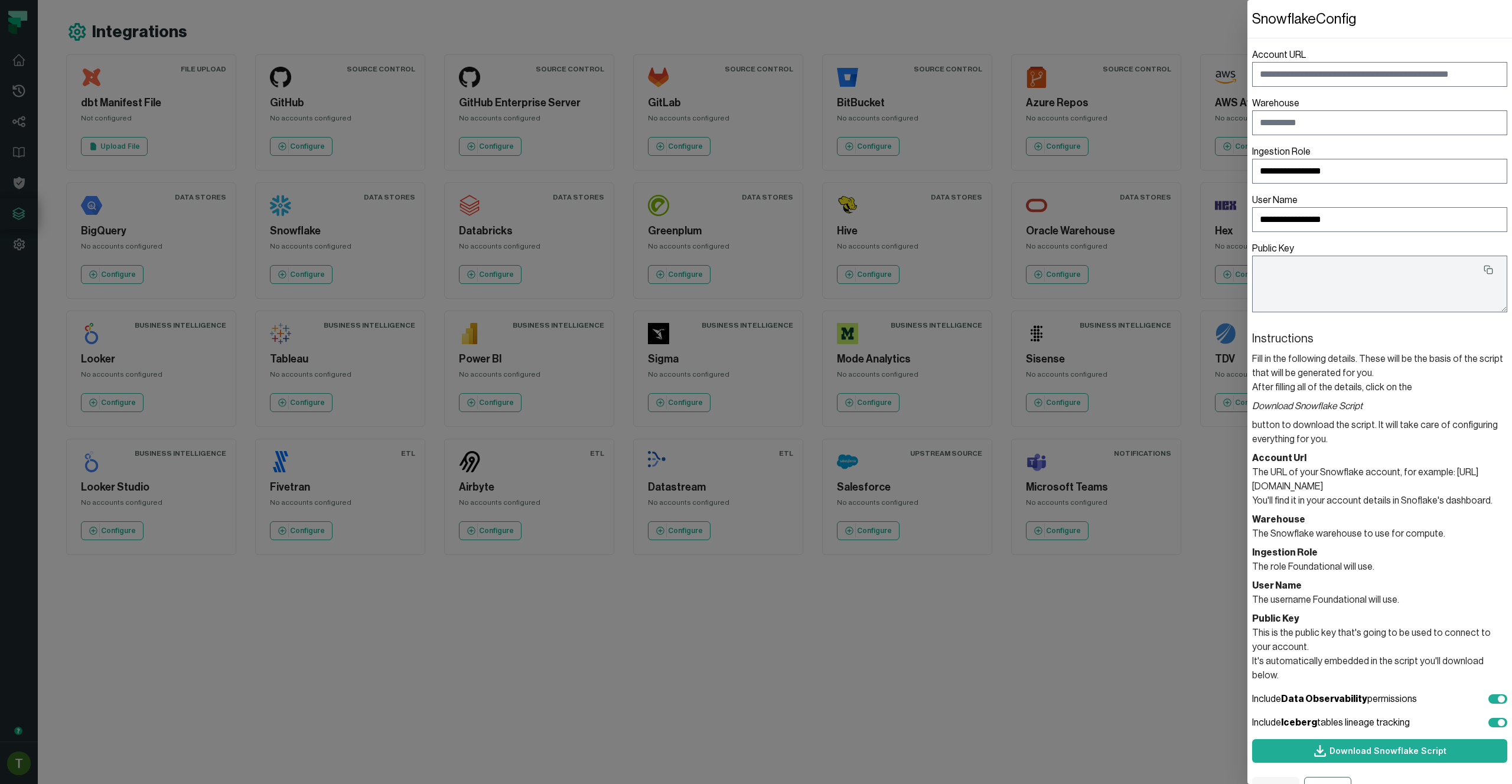
type textarea "**********"
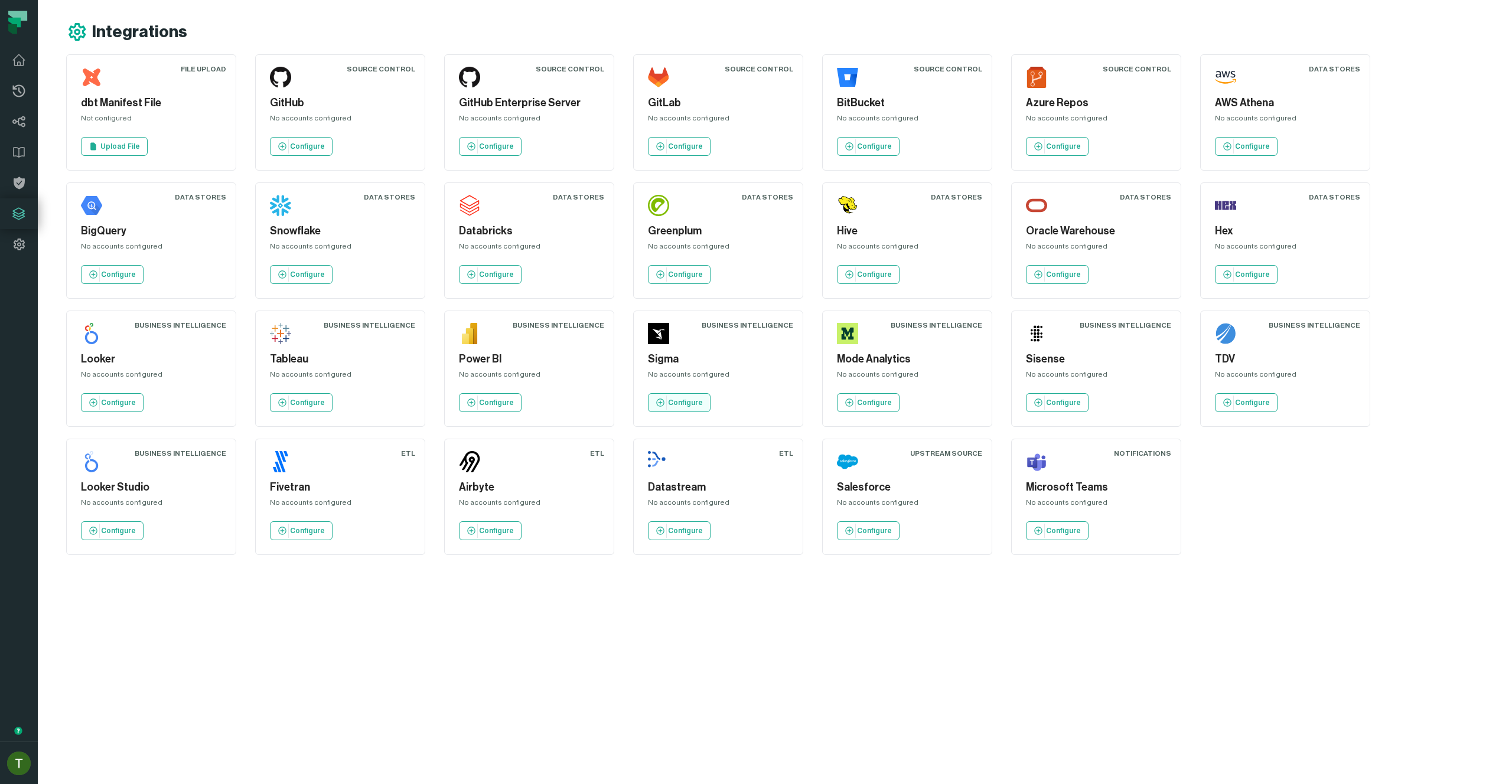
click at [688, 399] on p "Configure" at bounding box center [685, 402] width 35 height 10
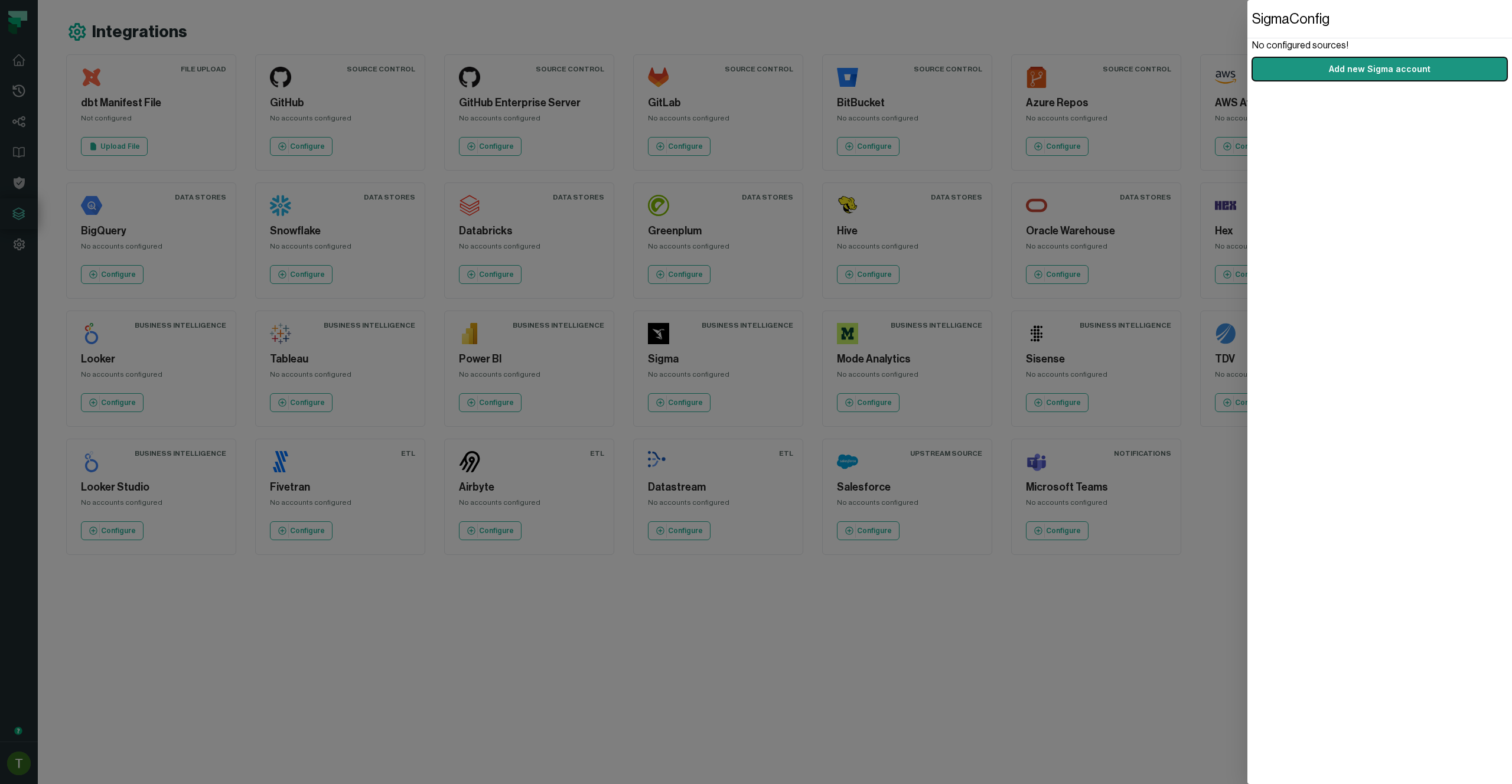
click at [1365, 78] on button "Add new Sigma account" at bounding box center [1379, 68] width 255 height 23
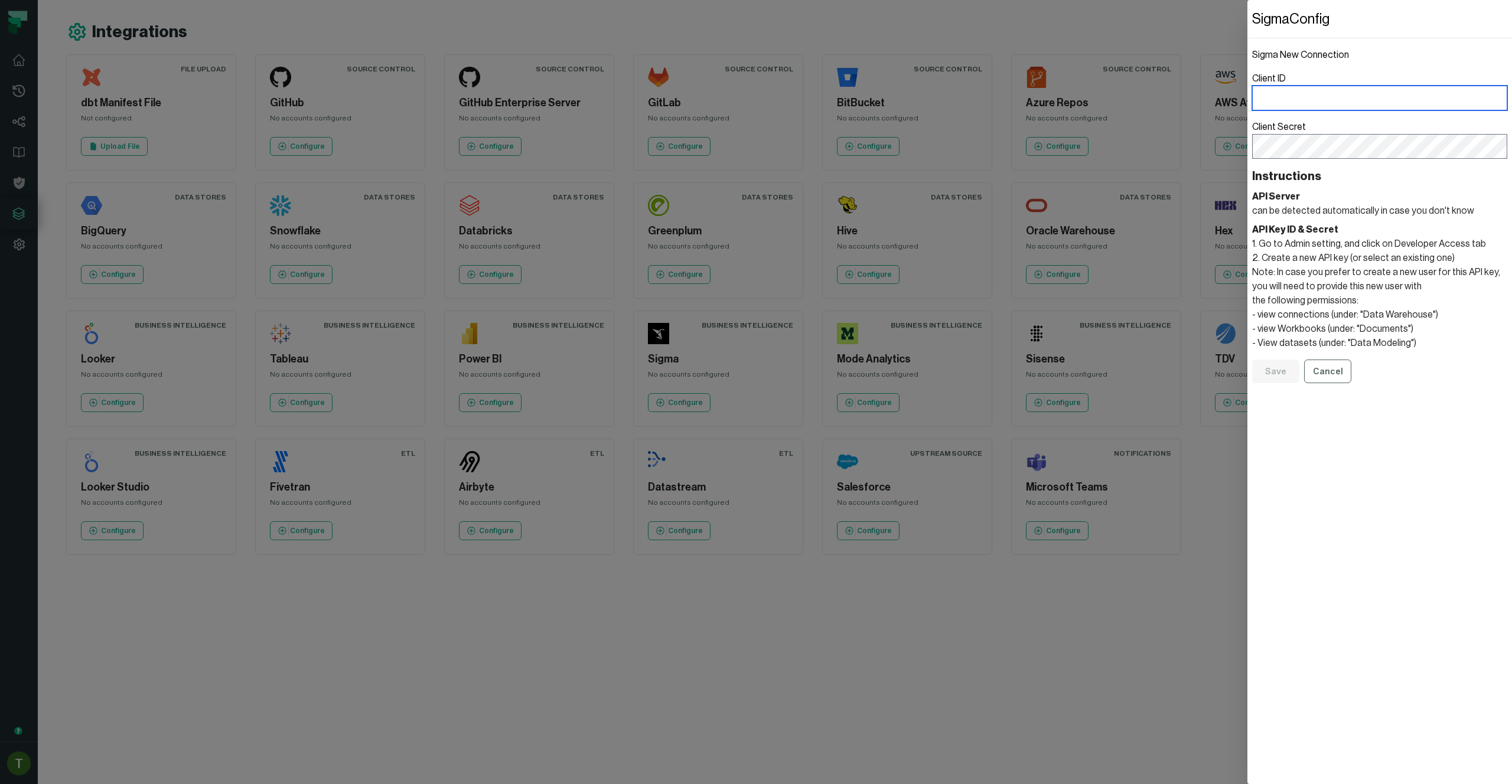
type input "**********"
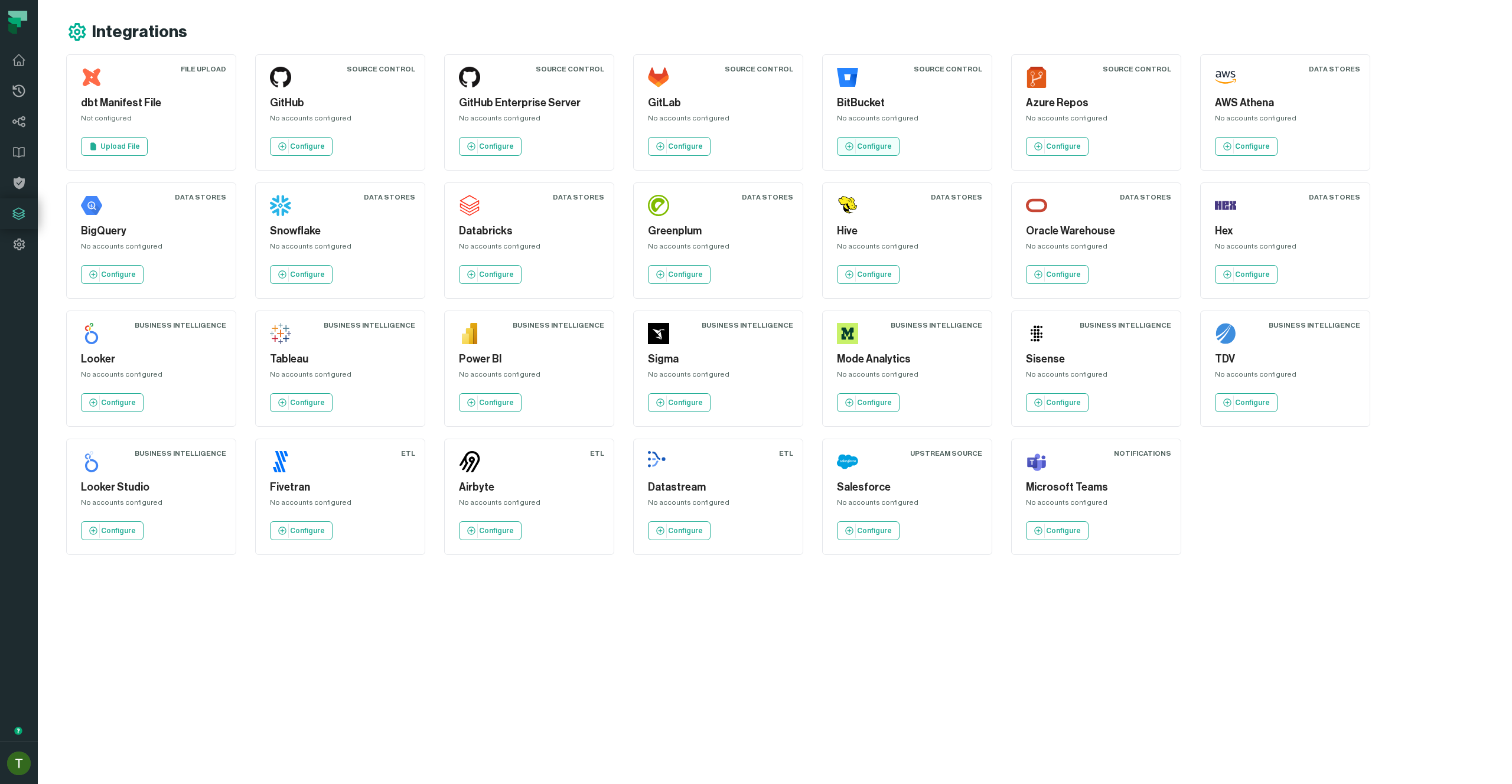
click at [870, 144] on p "Configure" at bounding box center [874, 146] width 35 height 10
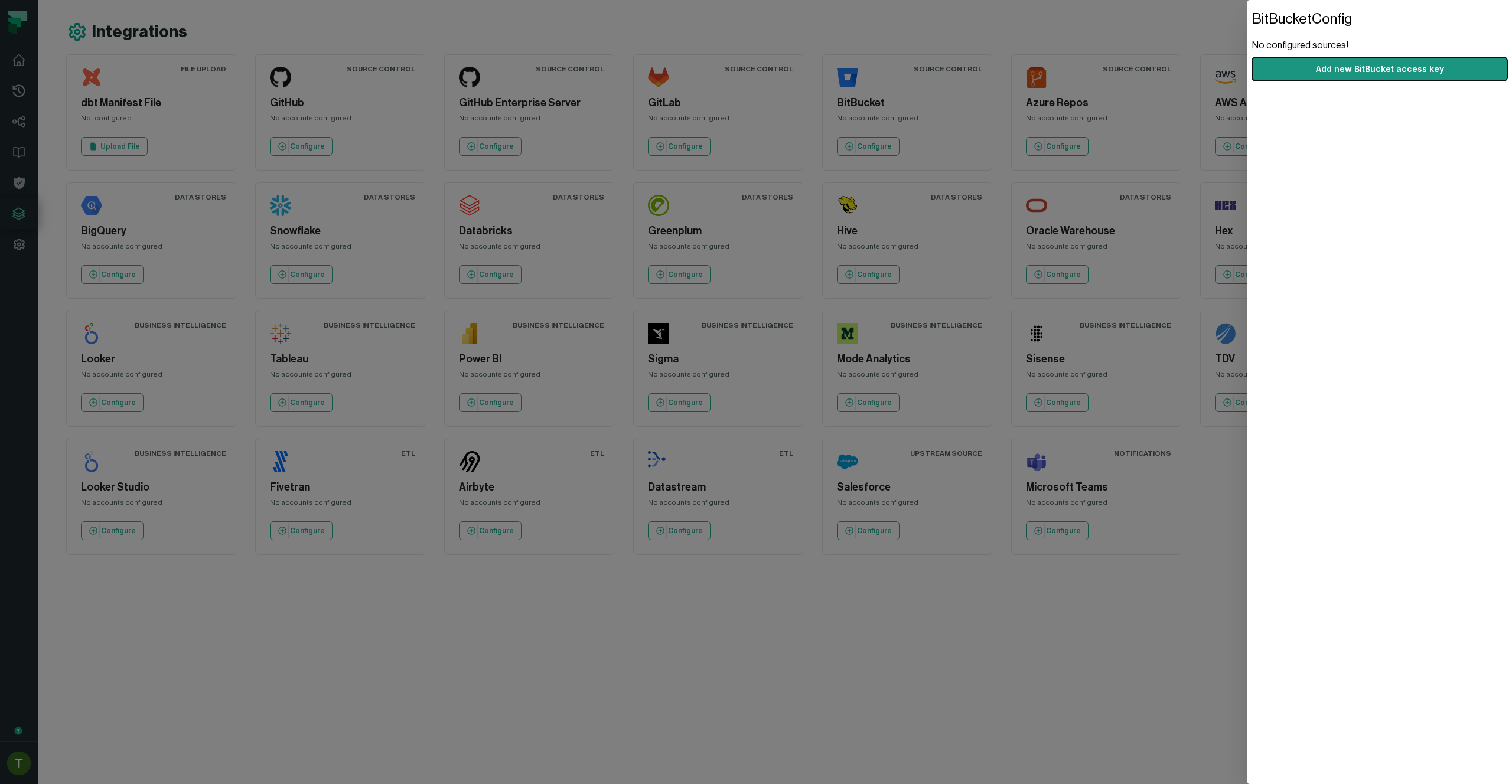
click at [1378, 61] on button "Add new BitBucket access key" at bounding box center [1379, 68] width 255 height 23
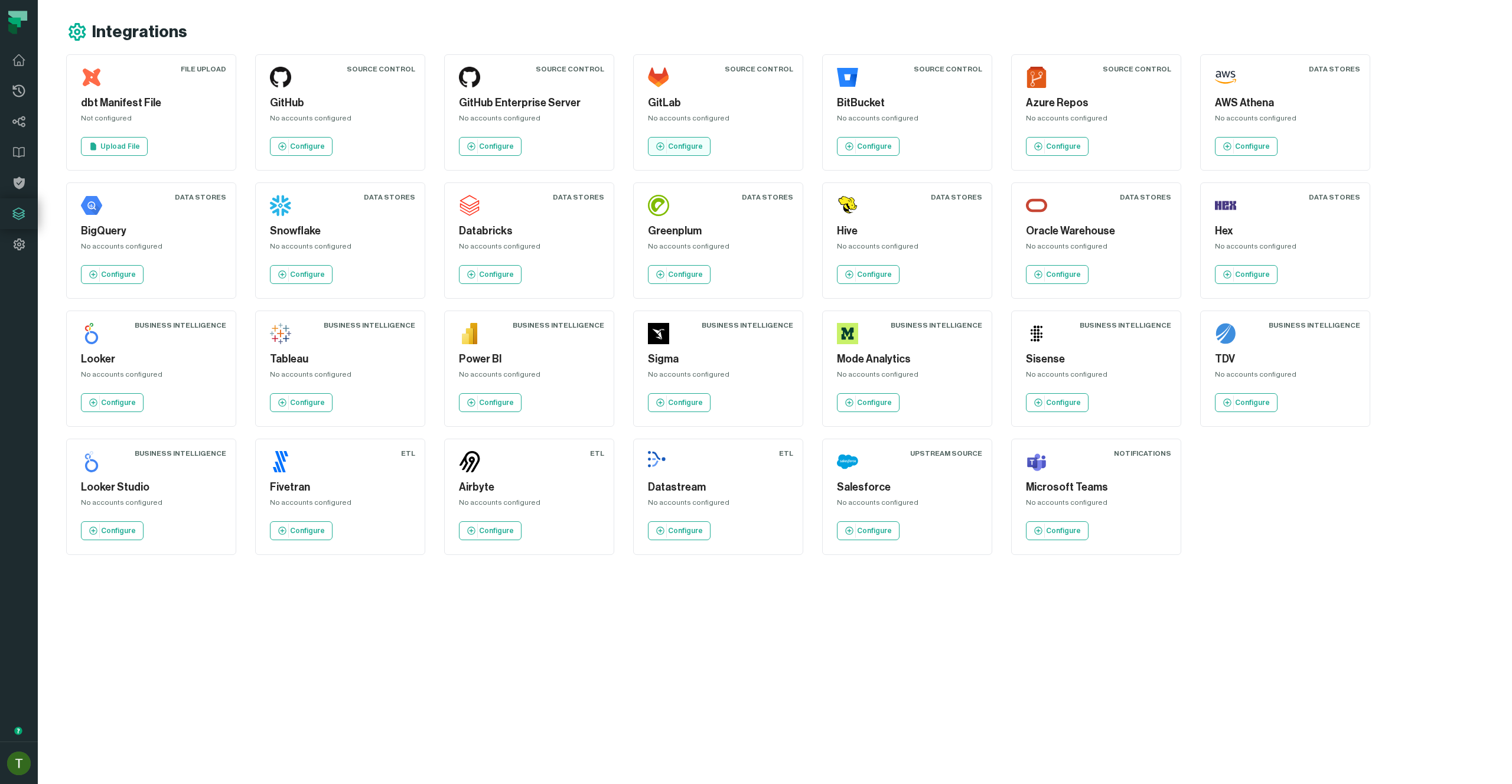
click at [689, 147] on p "Configure" at bounding box center [685, 146] width 35 height 10
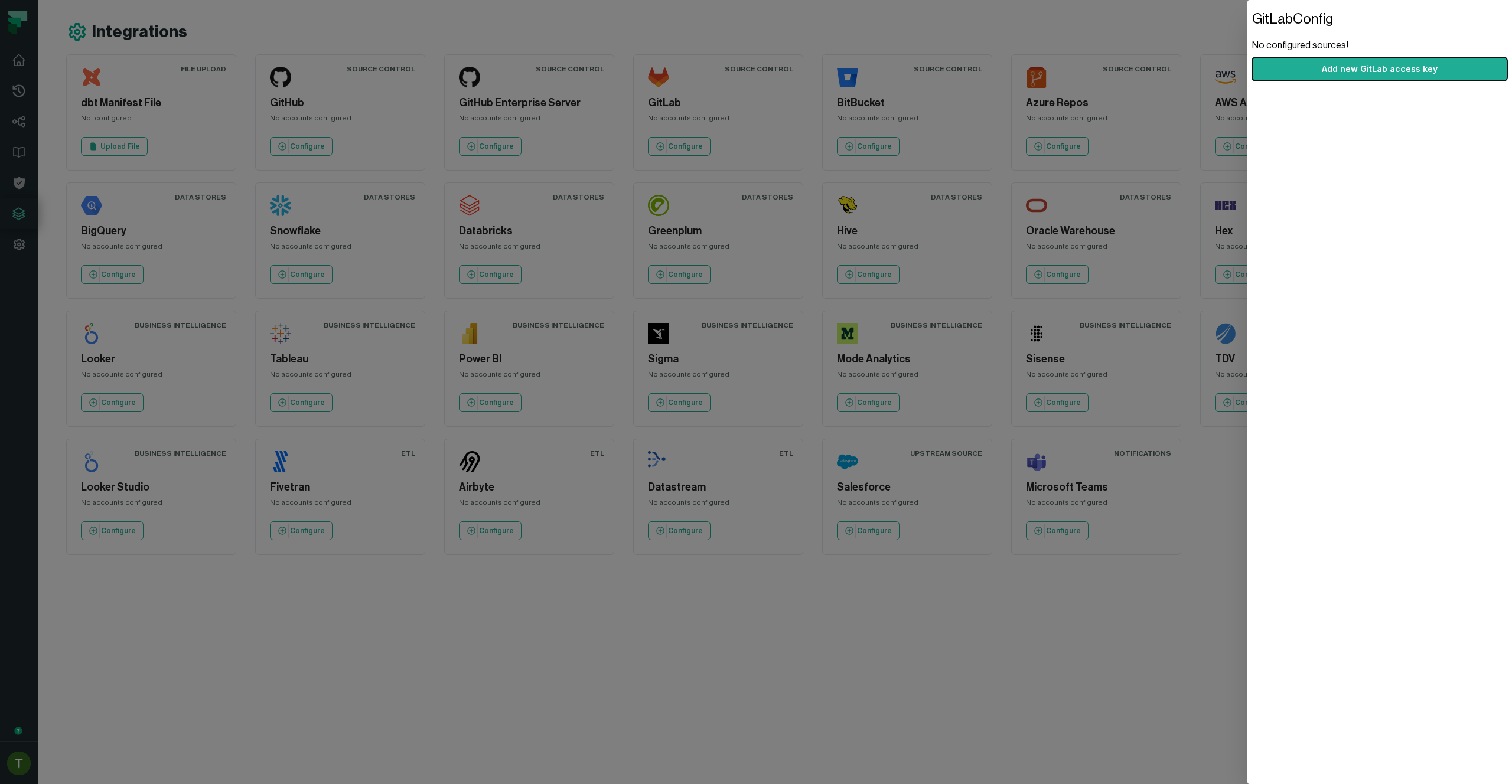
click at [1314, 86] on div "GitLab Config No configured sources! Add new GitLab access key" at bounding box center [1379, 392] width 265 height 784
click at [1319, 77] on button "Add new GitLab access key" at bounding box center [1379, 68] width 255 height 23
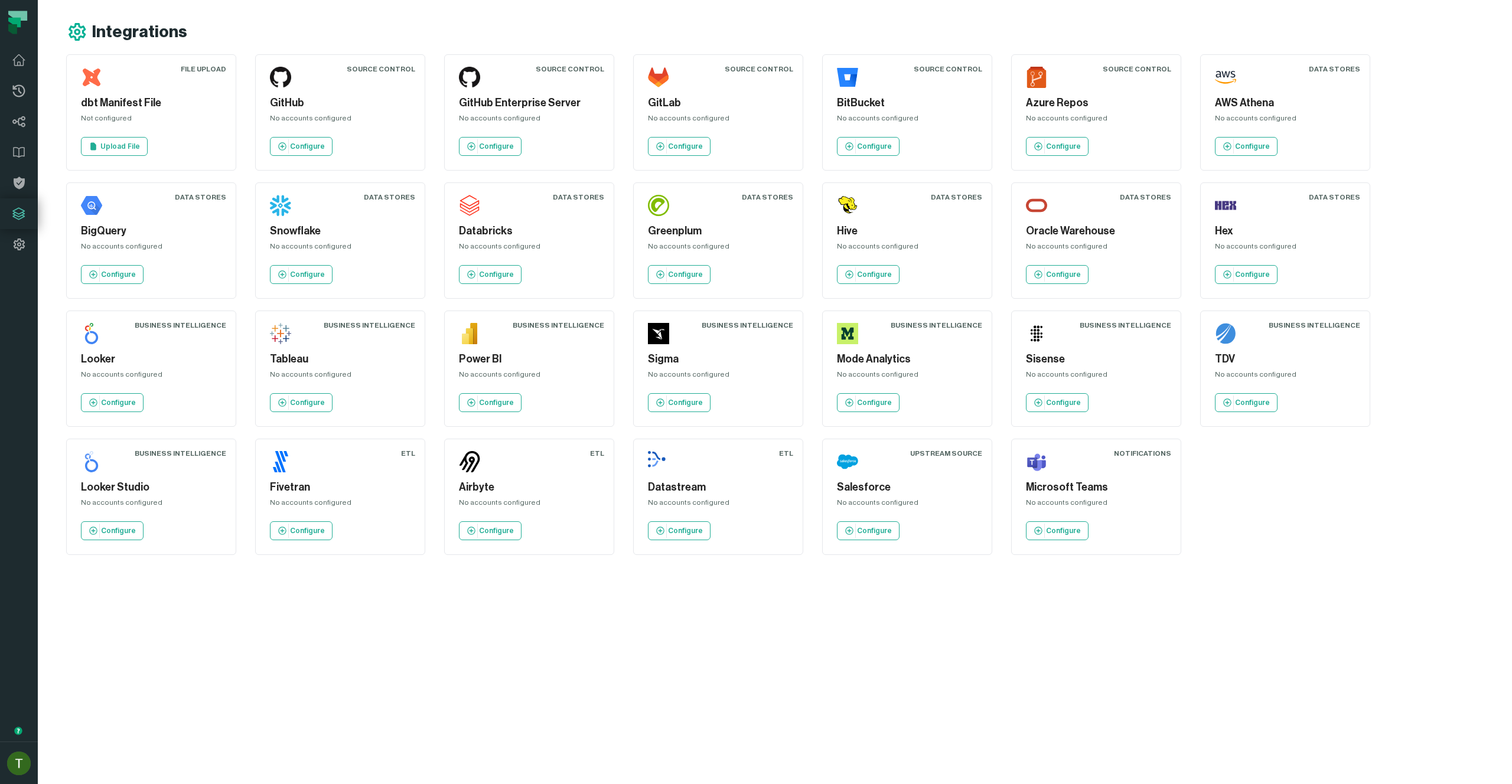
click at [487, 159] on div "GitHub Enterprise Server No accounts configured Configure" at bounding box center [529, 113] width 150 height 97
click at [305, 264] on div "Snowflake No accounts configured Configure" at bounding box center [340, 241] width 150 height 97
click at [515, 279] on link "Configure" at bounding box center [490, 274] width 63 height 19
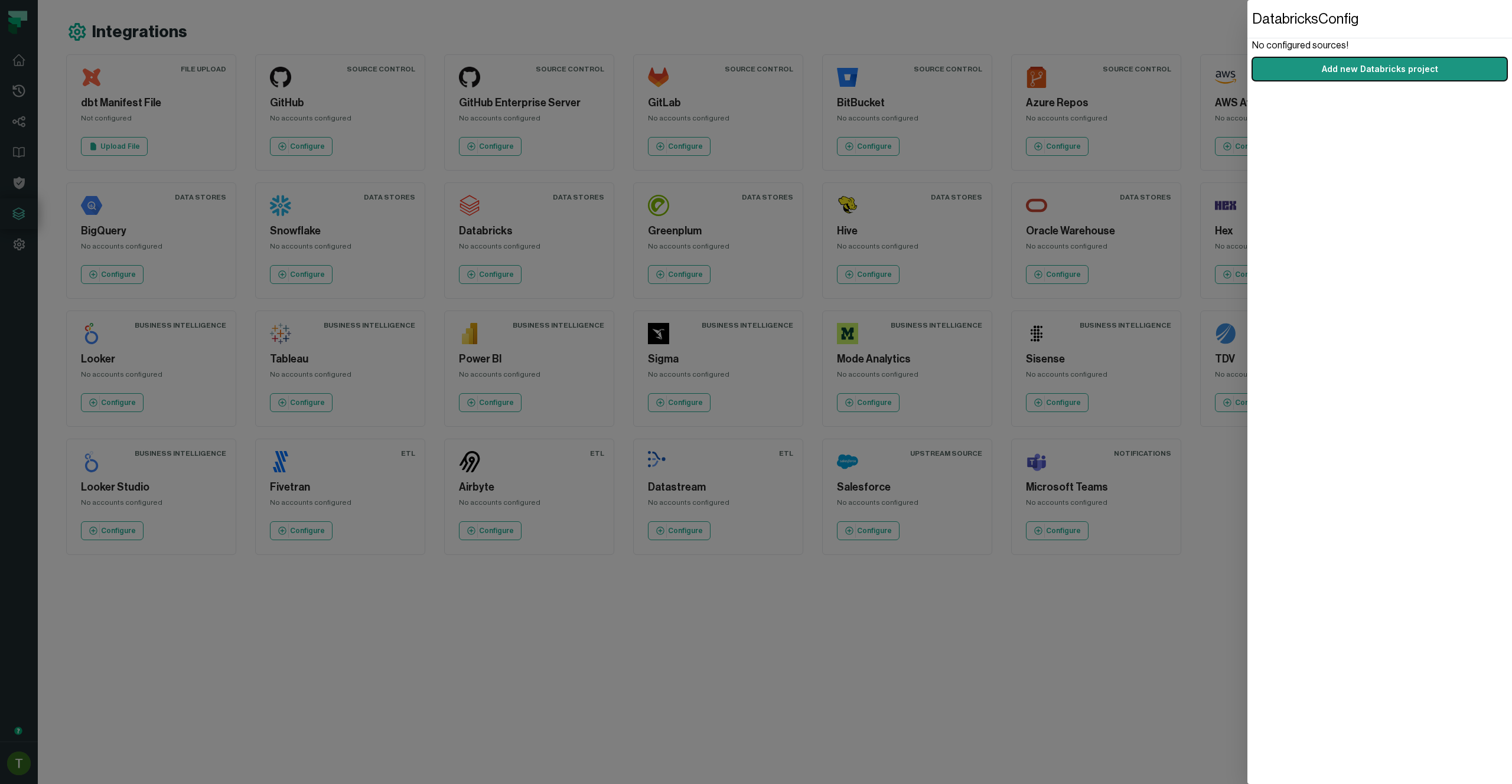
click at [1369, 74] on button "Add new Databricks project" at bounding box center [1379, 68] width 255 height 23
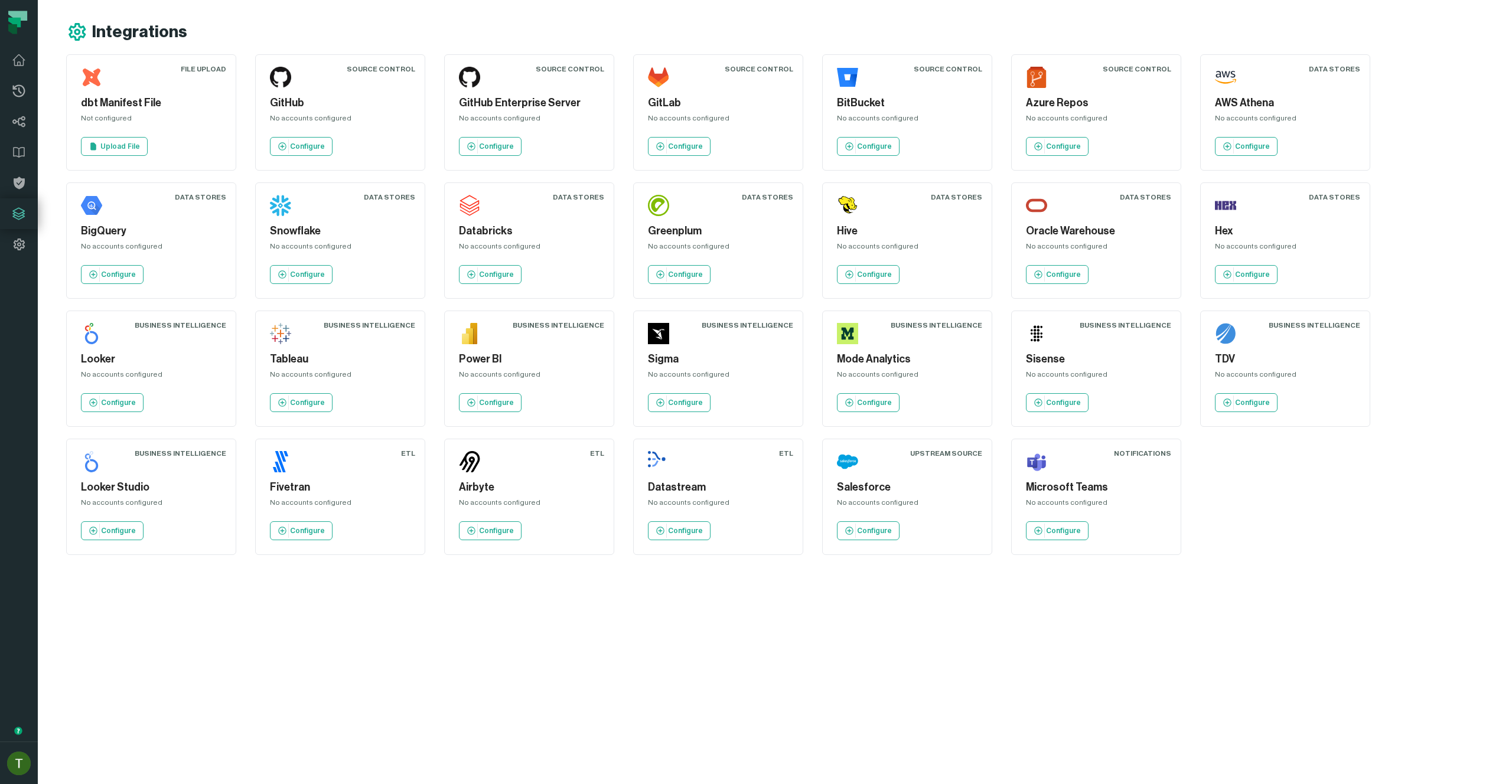
click at [682, 260] on div "Greenplum No accounts configured Configure" at bounding box center [718, 241] width 150 height 97
click at [684, 275] on p "Configure" at bounding box center [685, 274] width 35 height 10
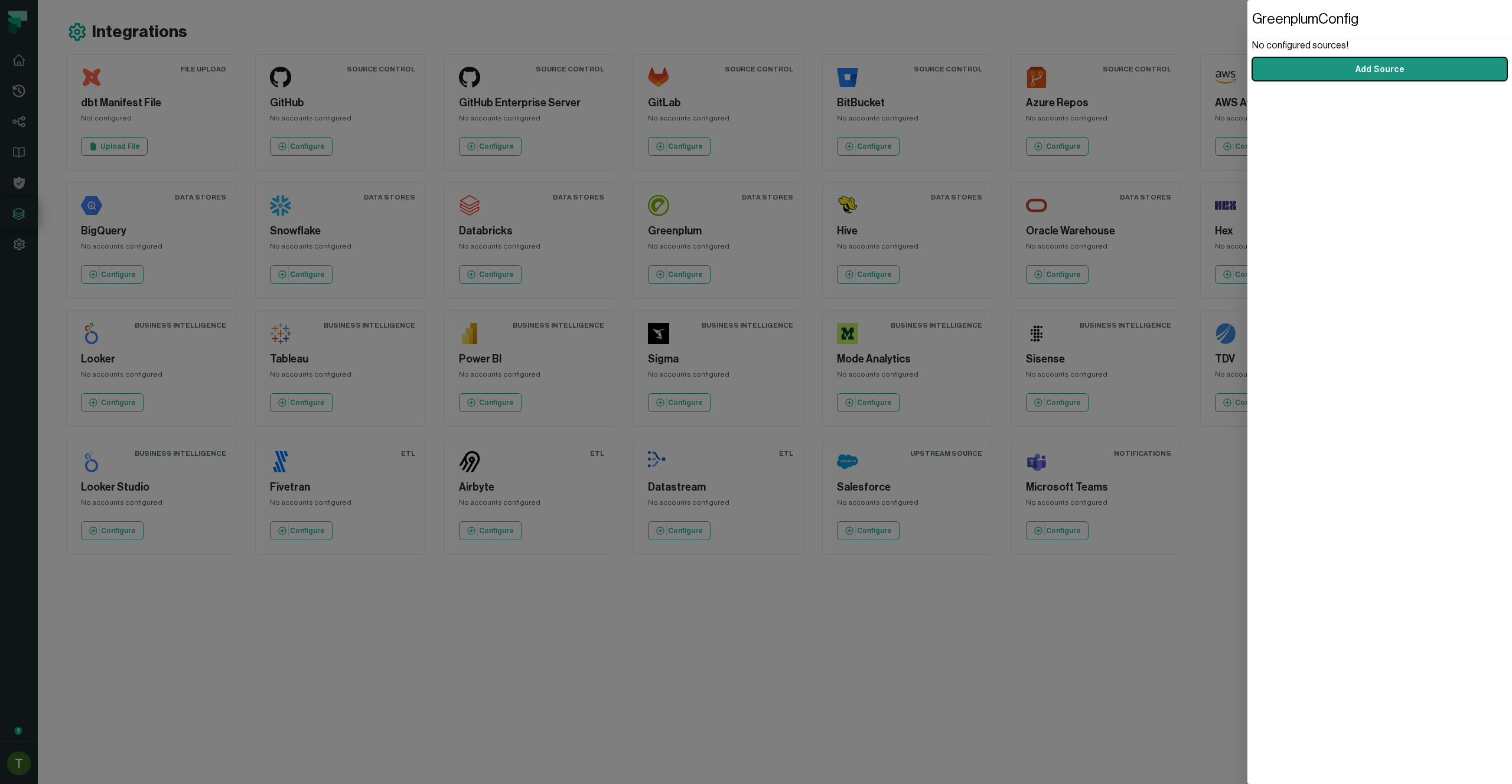
click at [1406, 58] on button "Add Source" at bounding box center [1379, 68] width 255 height 23
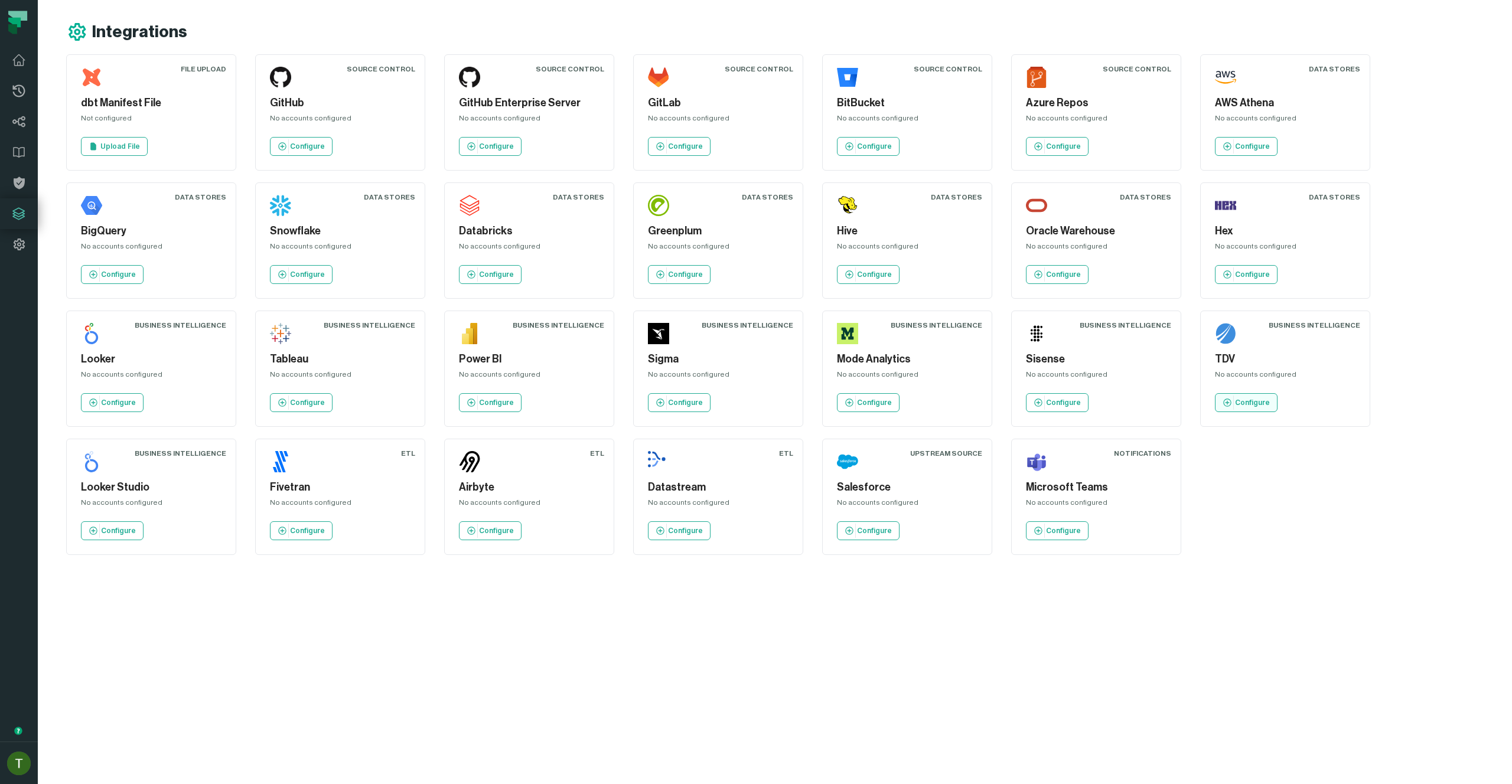
click at [1252, 399] on p "Configure" at bounding box center [1252, 402] width 35 height 10
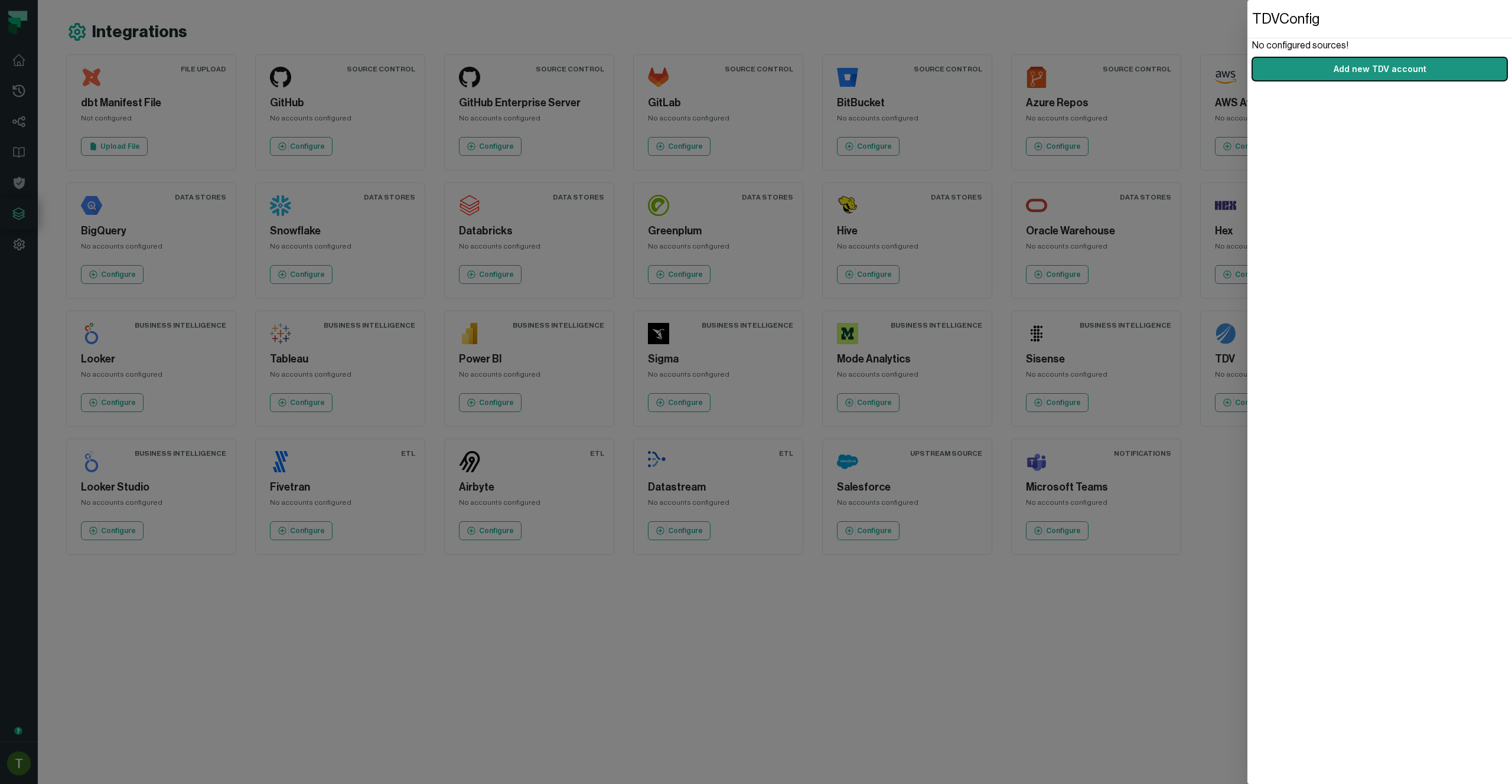
click at [1381, 72] on button "Add new TDV account" at bounding box center [1379, 68] width 255 height 23
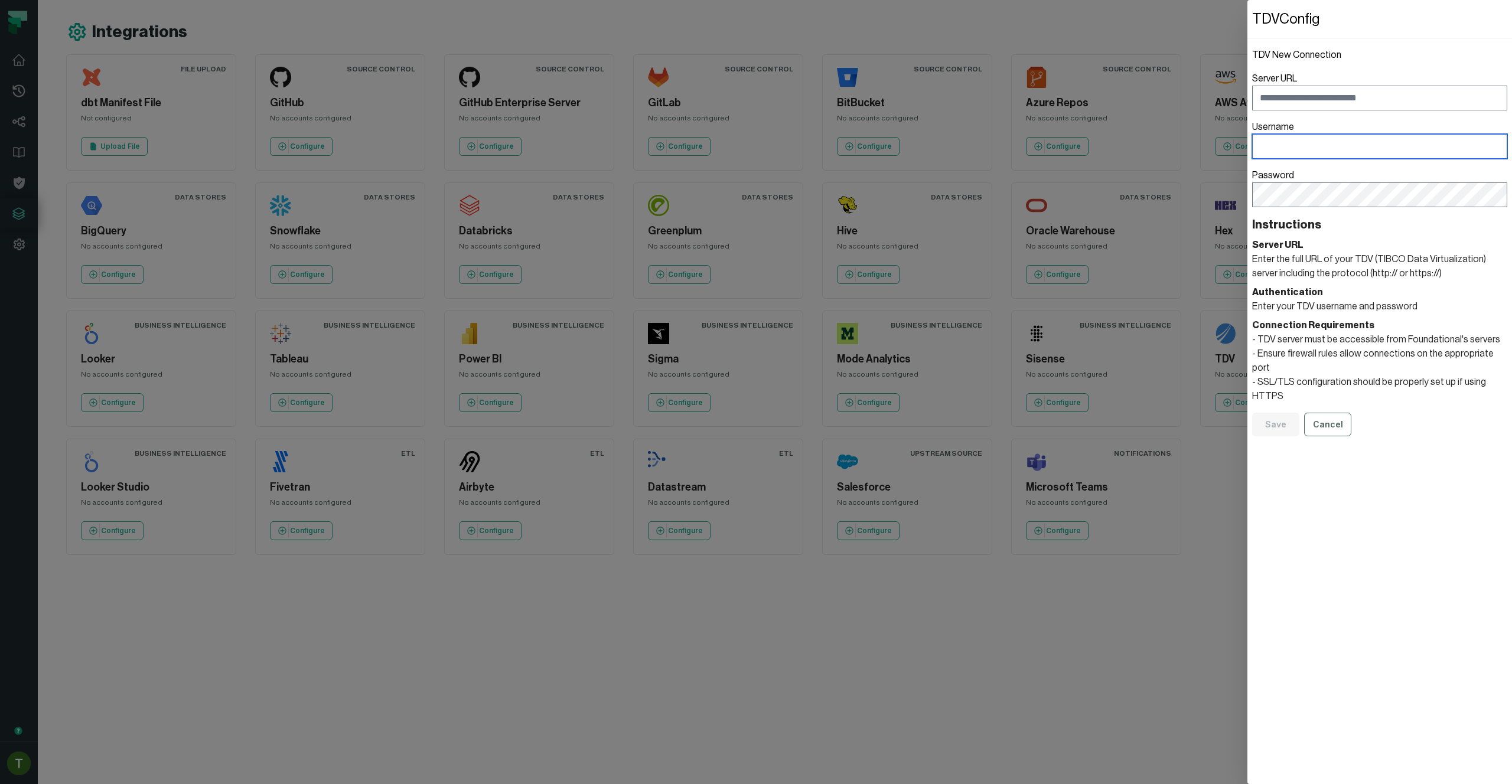
type input "**********"
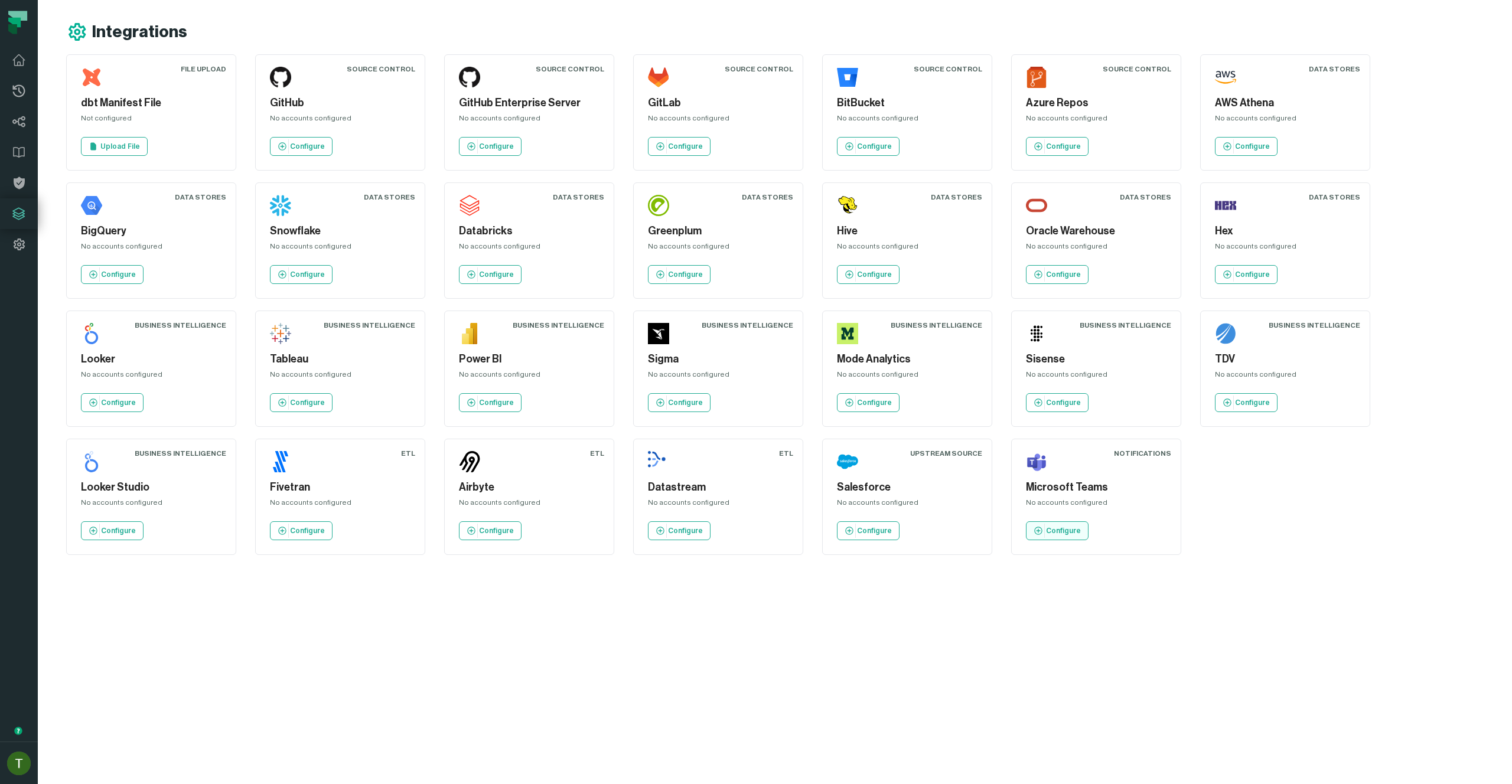
click at [1088, 526] on div "Microsoft Teams No accounts configured Configure" at bounding box center [1096, 497] width 150 height 97
click at [1076, 533] on p "Configure" at bounding box center [1063, 531] width 35 height 10
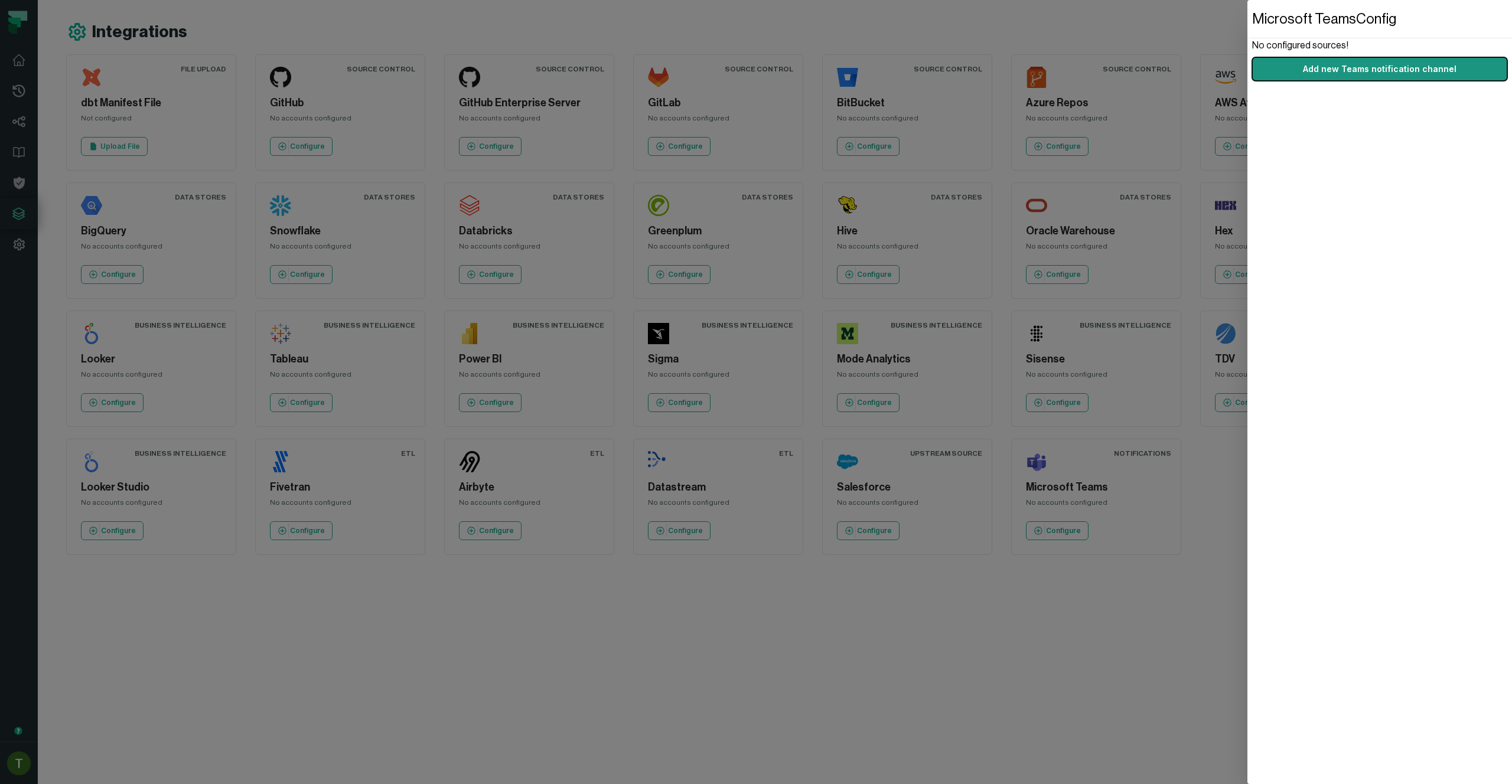
click at [1361, 60] on button "Add new Teams notification channel" at bounding box center [1379, 68] width 255 height 23
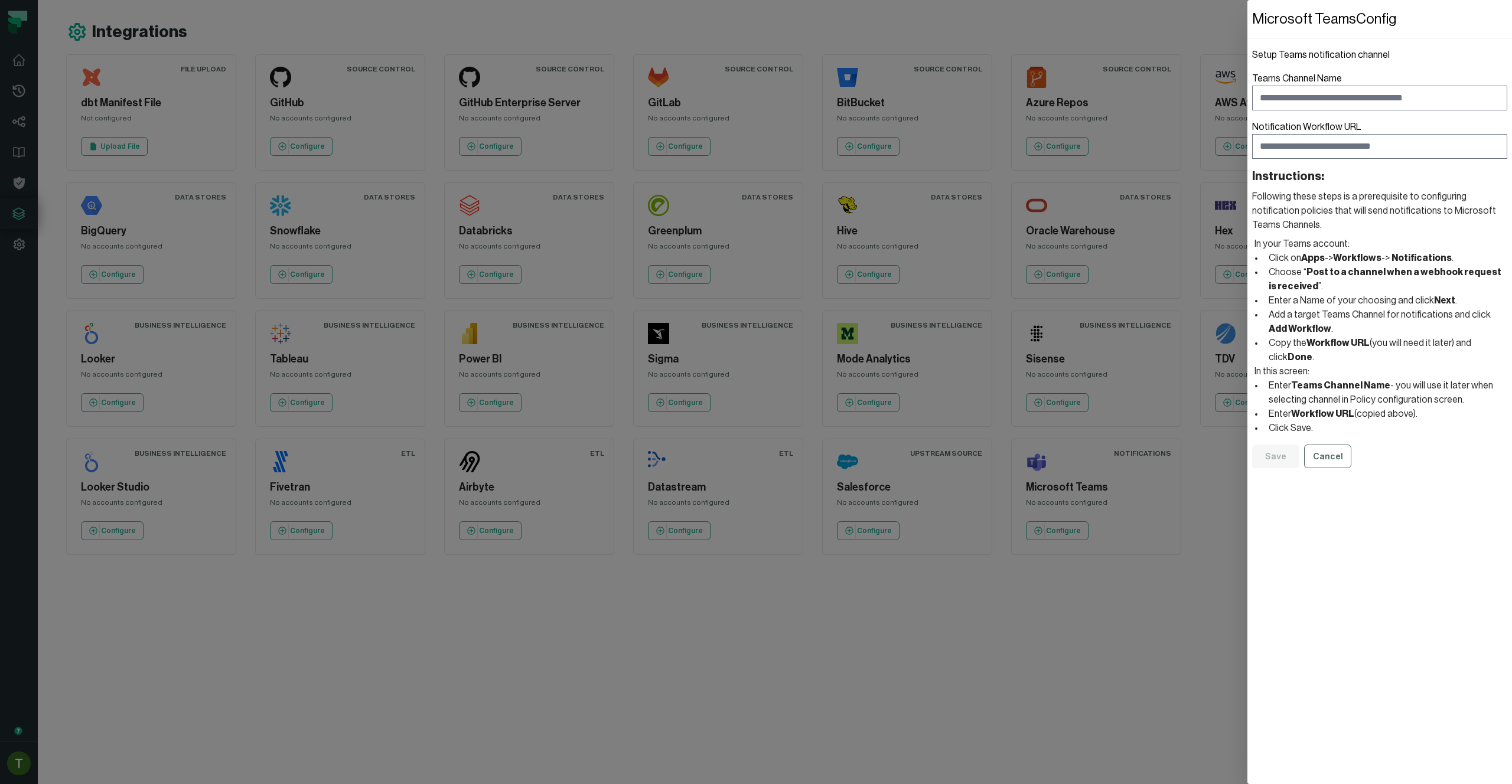
click at [1316, 254] on strong "Apps" at bounding box center [1312, 258] width 23 height 10
